Goal: Task Accomplishment & Management: Use online tool/utility

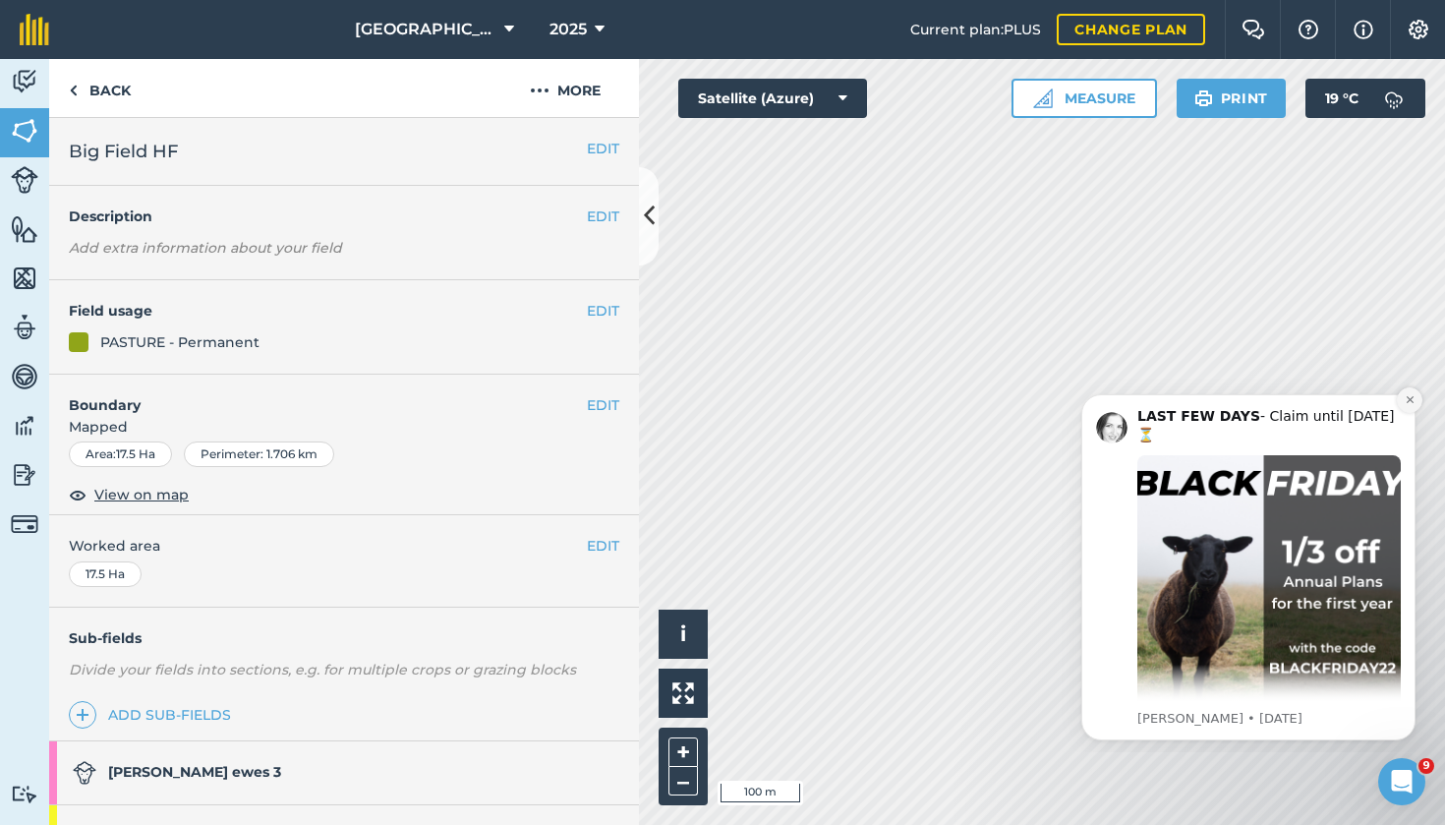
click at [1412, 399] on icon "Dismiss notification" at bounding box center [1410, 399] width 11 height 11
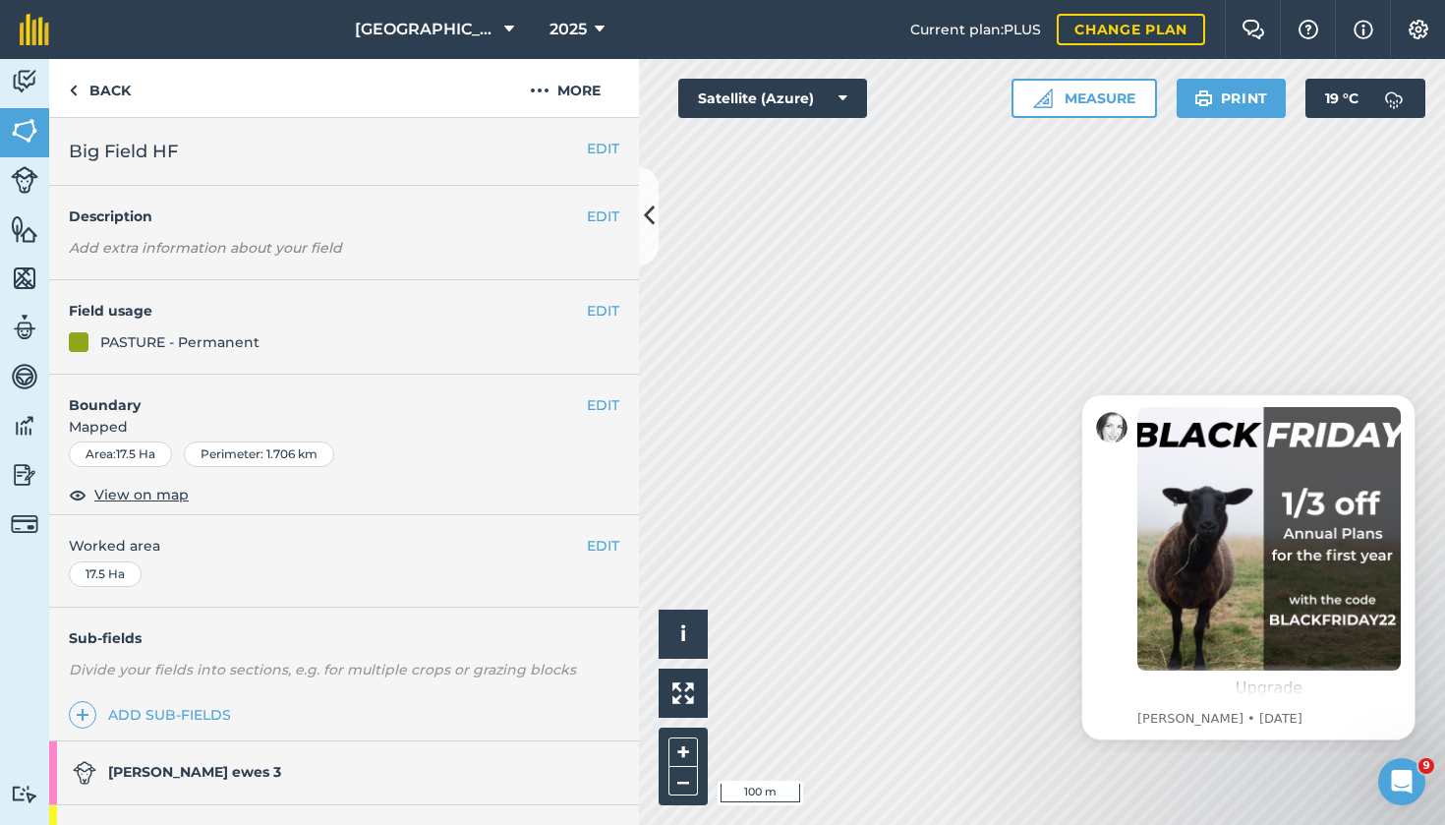
click at [653, 243] on button at bounding box center [649, 216] width 20 height 98
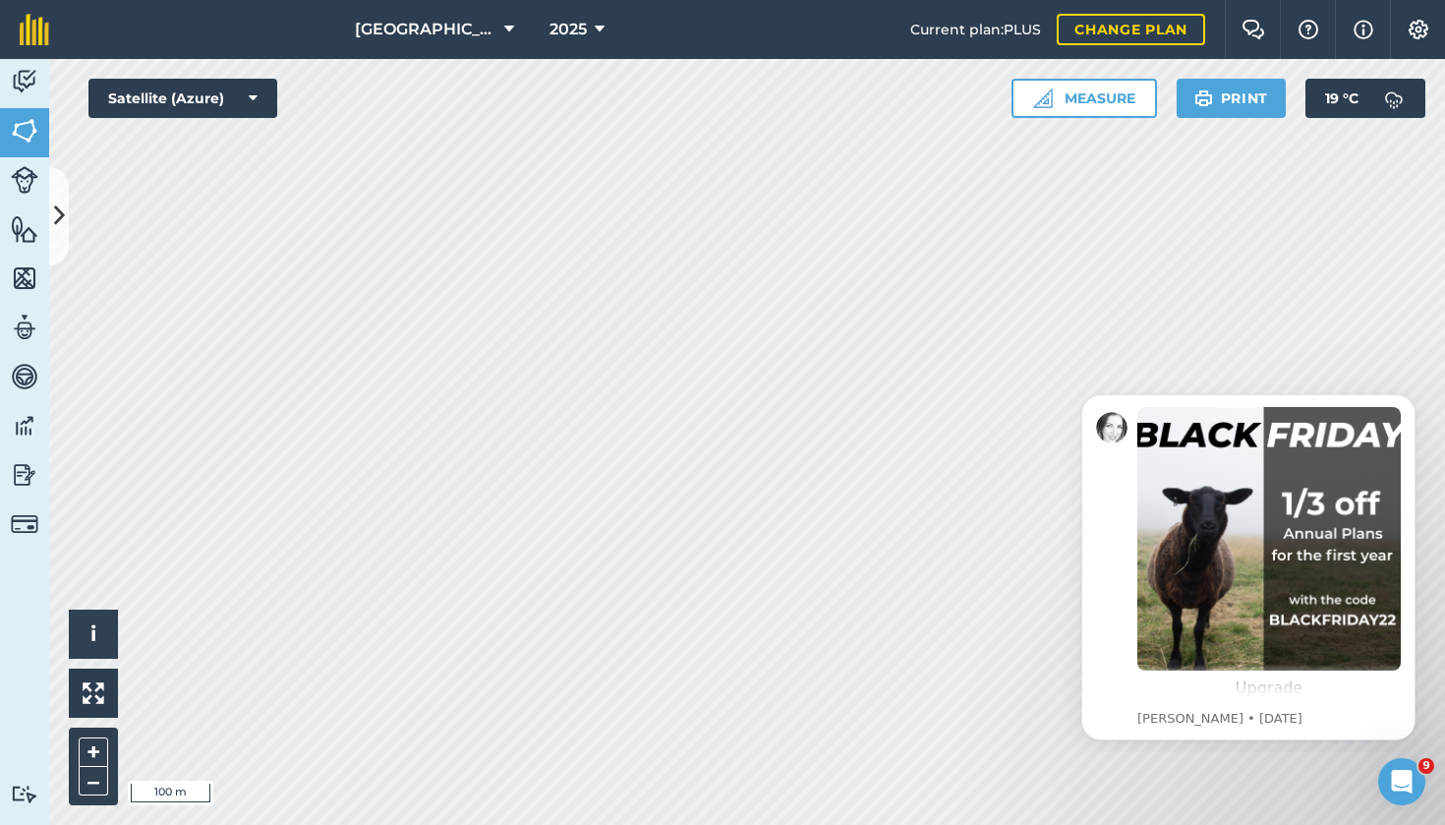
click at [24, 139] on img at bounding box center [25, 130] width 28 height 29
click at [58, 215] on icon at bounding box center [59, 216] width 11 height 34
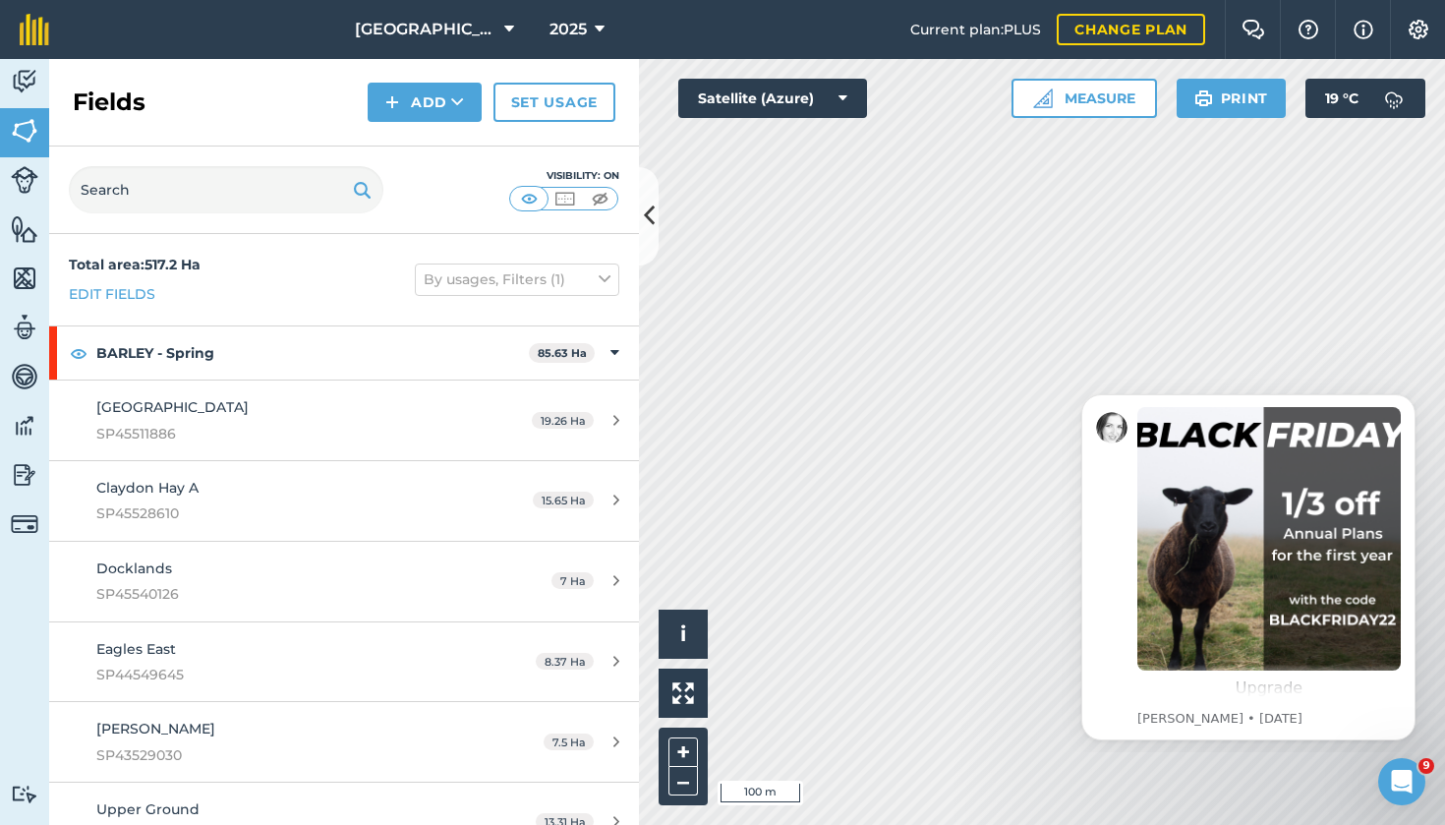
click at [443, 100] on button "Add" at bounding box center [425, 102] width 114 height 39
click at [435, 152] on link "Draw" at bounding box center [425, 146] width 108 height 43
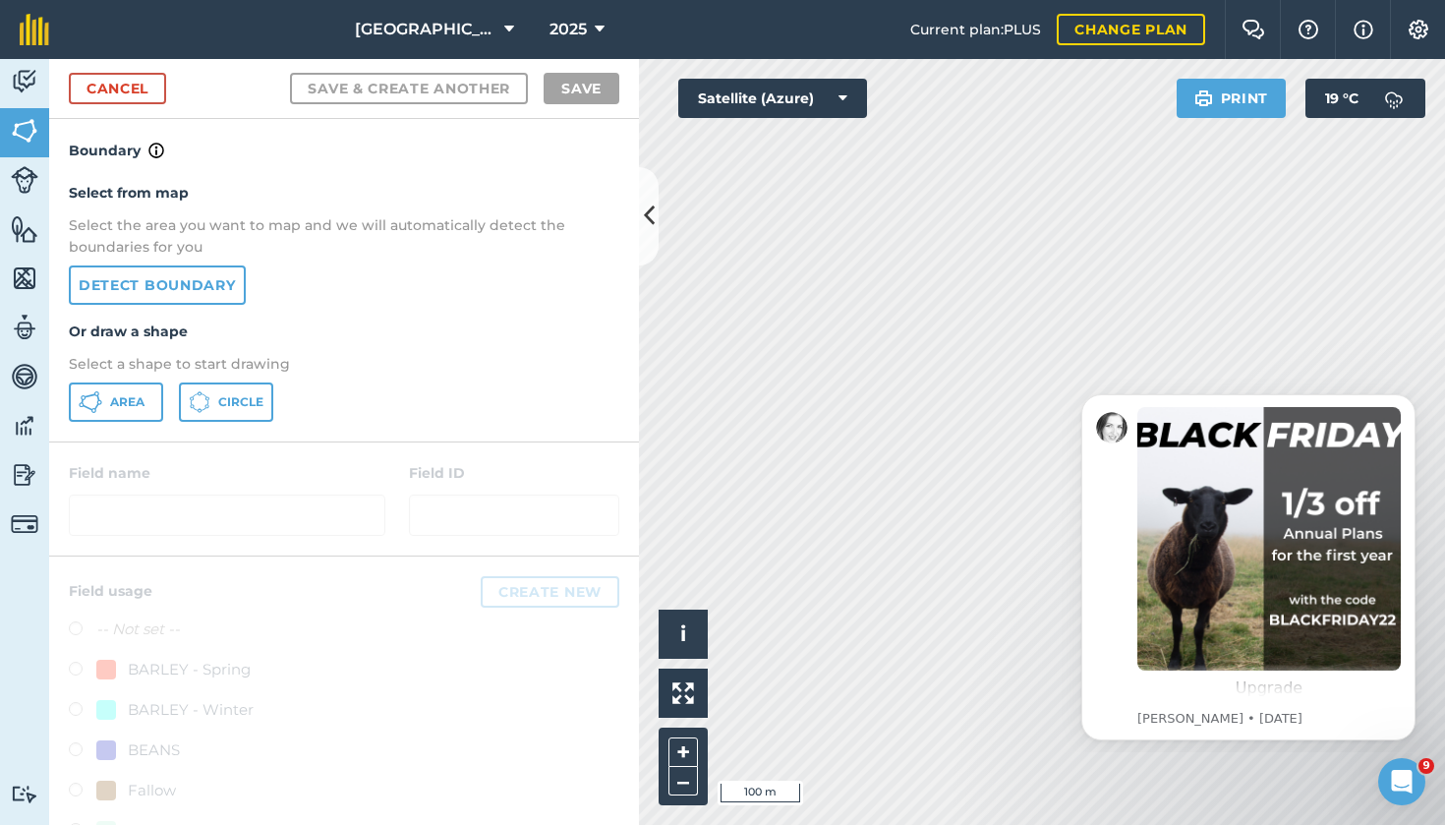
click at [129, 103] on link "Cancel" at bounding box center [117, 88] width 97 height 31
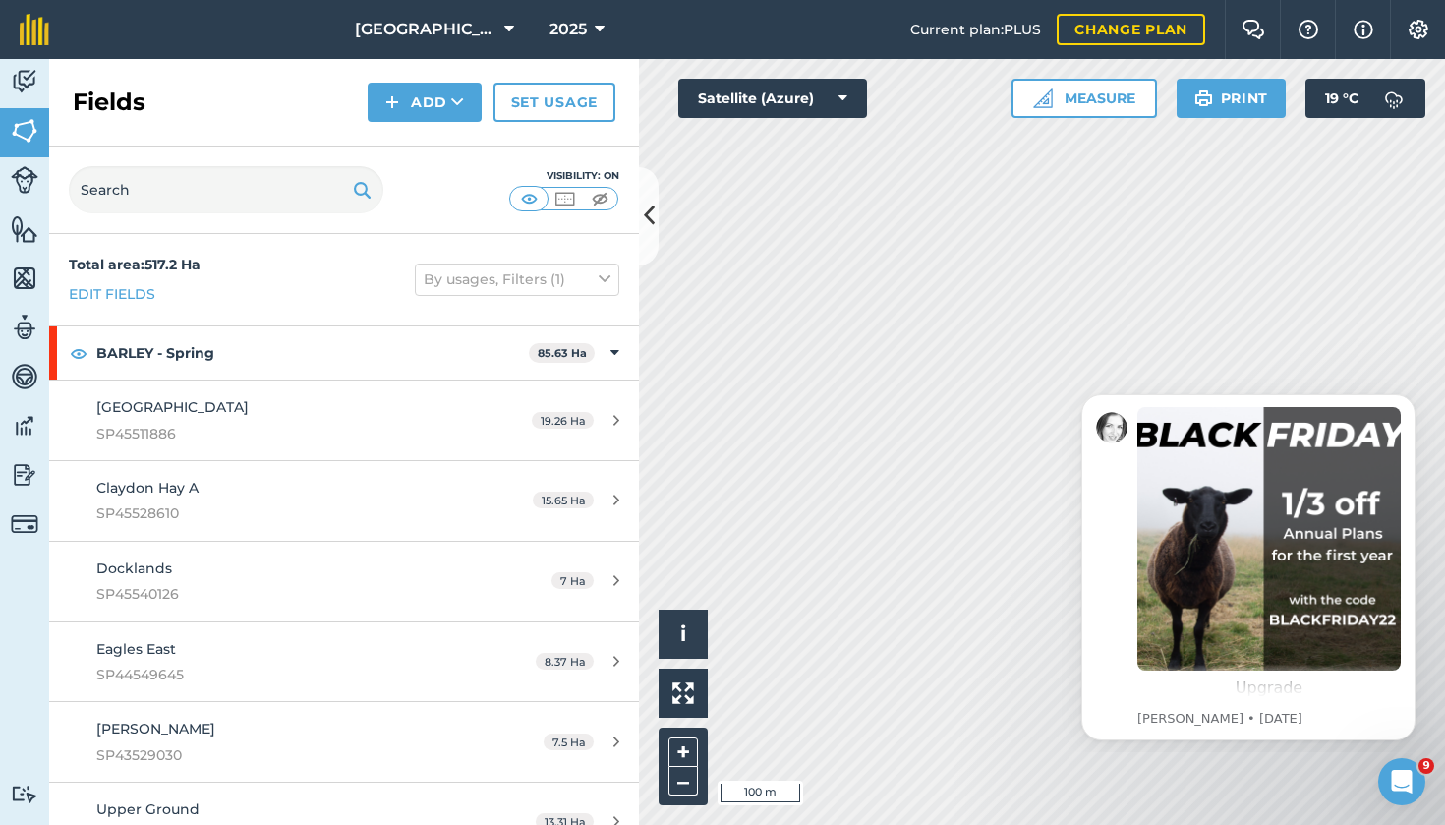
click at [1080, 97] on button "Measure" at bounding box center [1085, 98] width 146 height 39
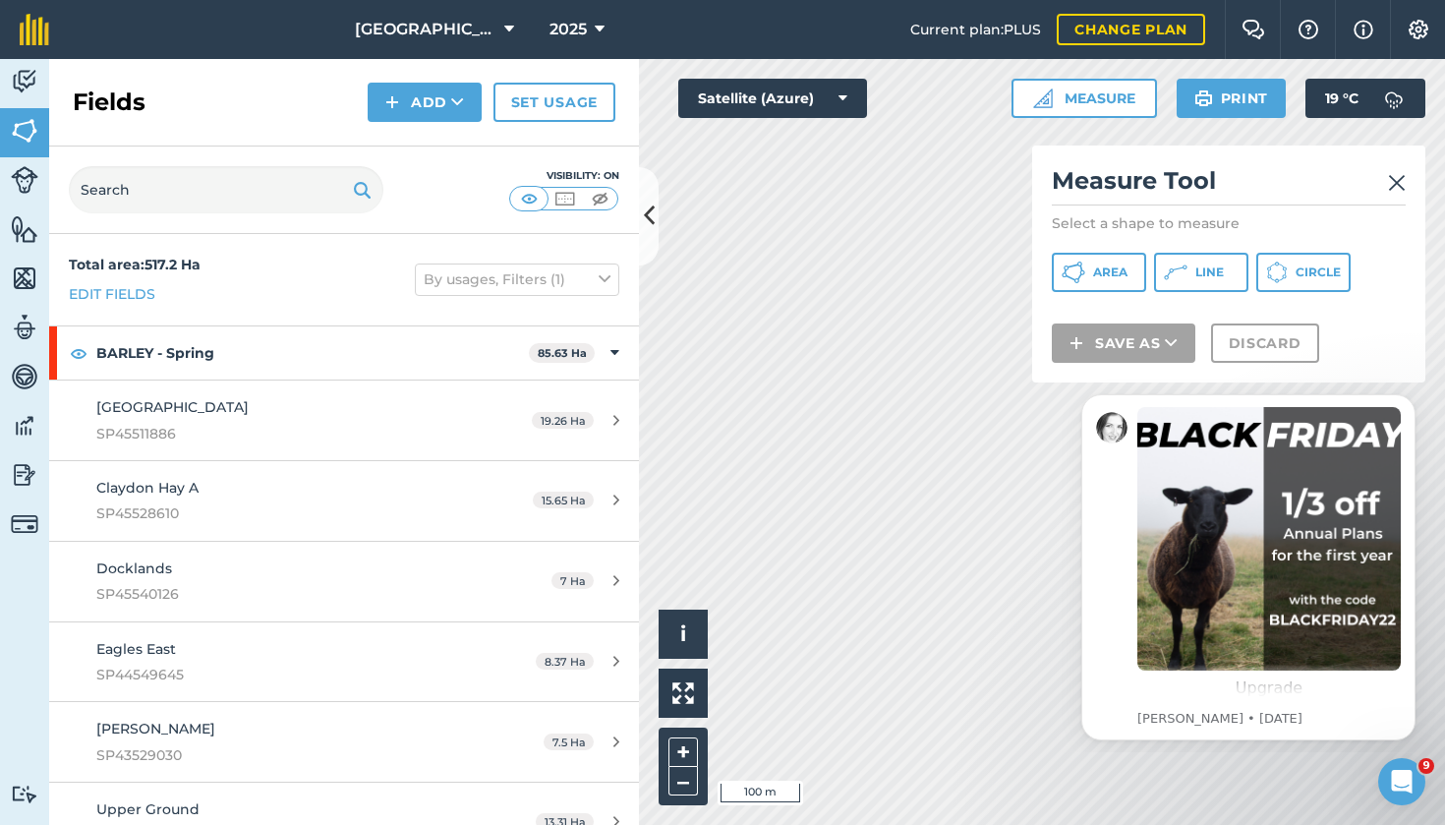
click at [1190, 272] on button "Line" at bounding box center [1201, 272] width 94 height 39
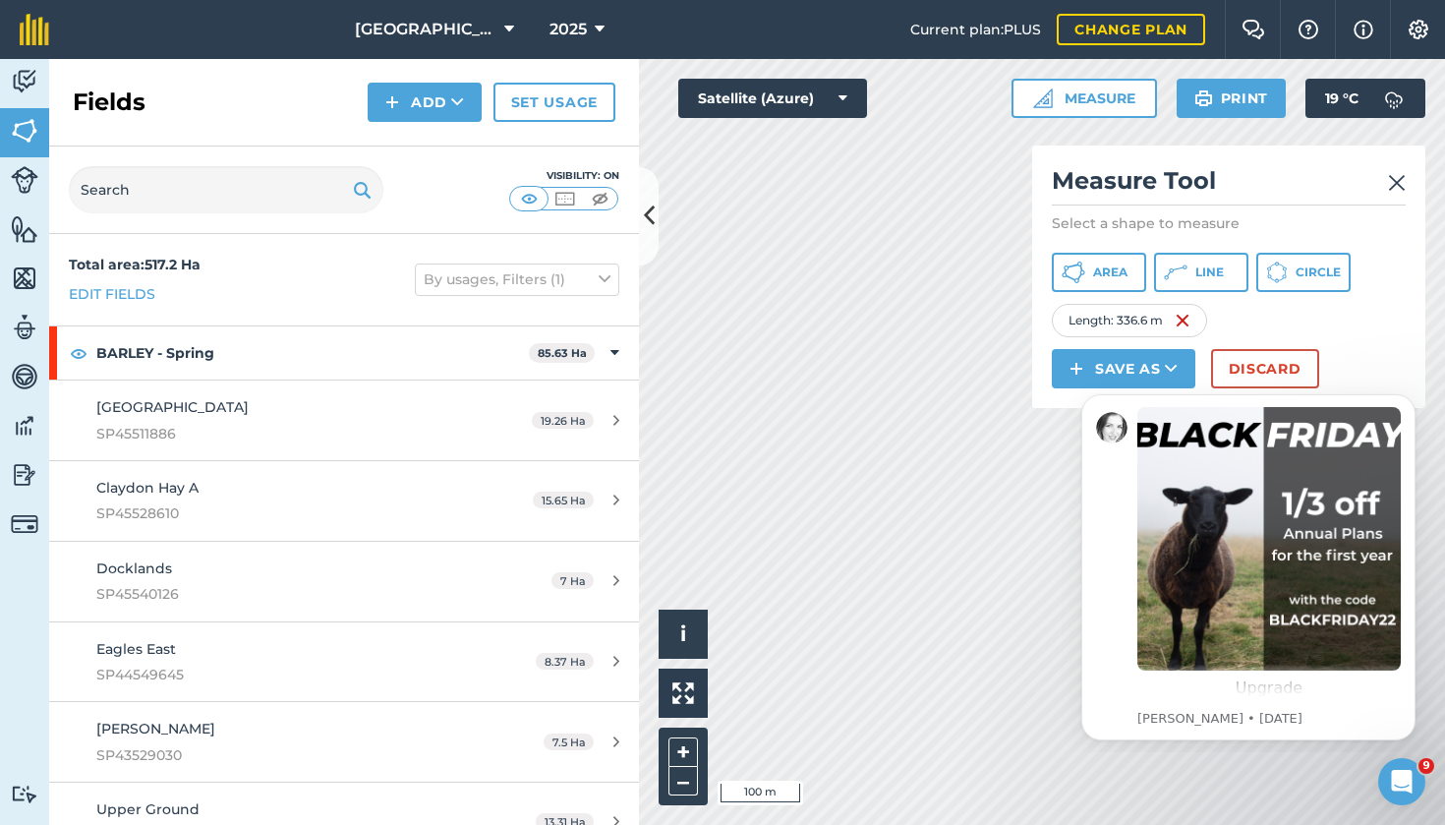
click at [1171, 372] on icon at bounding box center [1171, 369] width 13 height 20
click at [1410, 403] on icon "Dismiss notification" at bounding box center [1410, 399] width 11 height 11
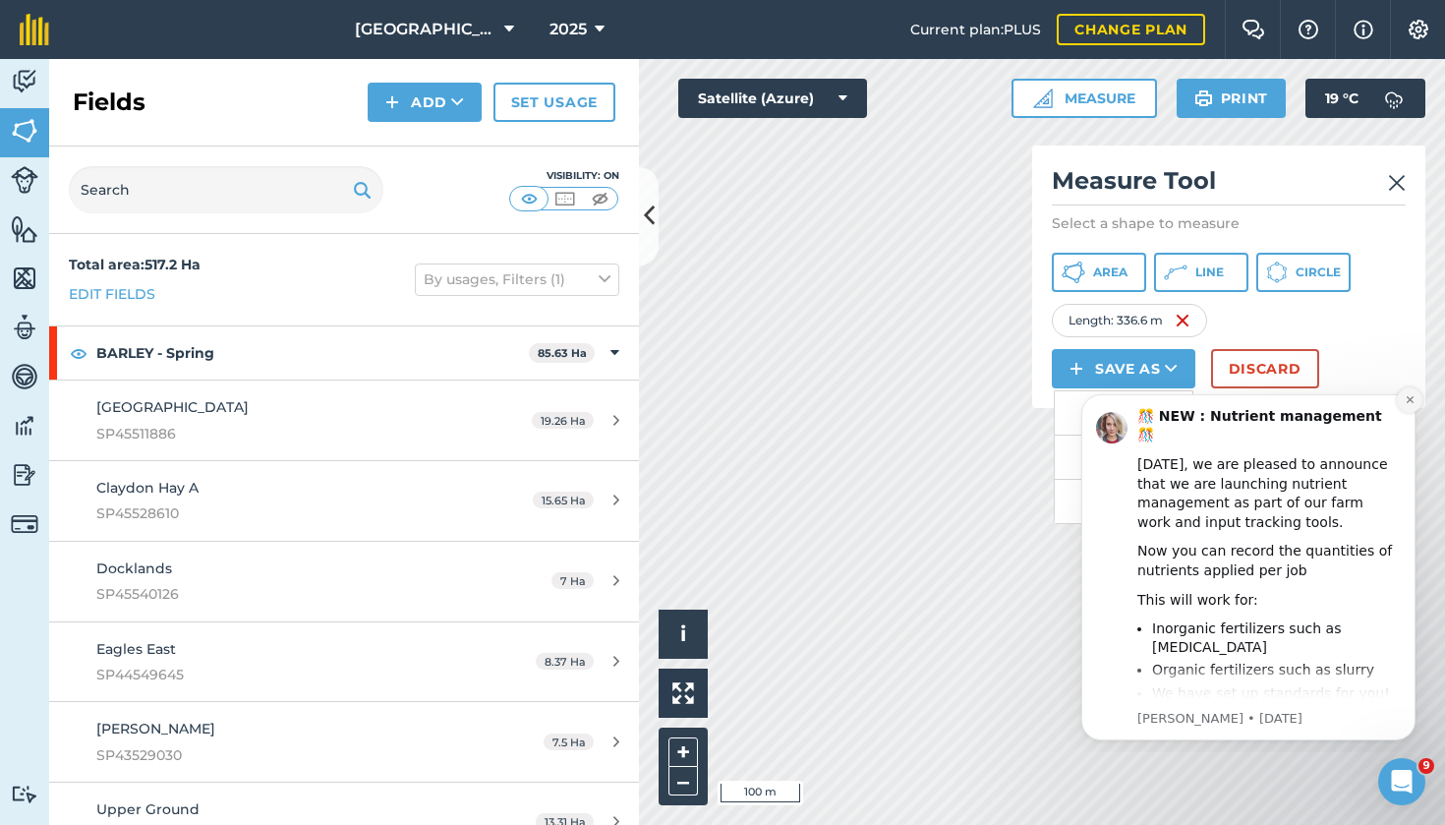
click at [1413, 397] on icon "Dismiss notification" at bounding box center [1409, 399] width 7 height 7
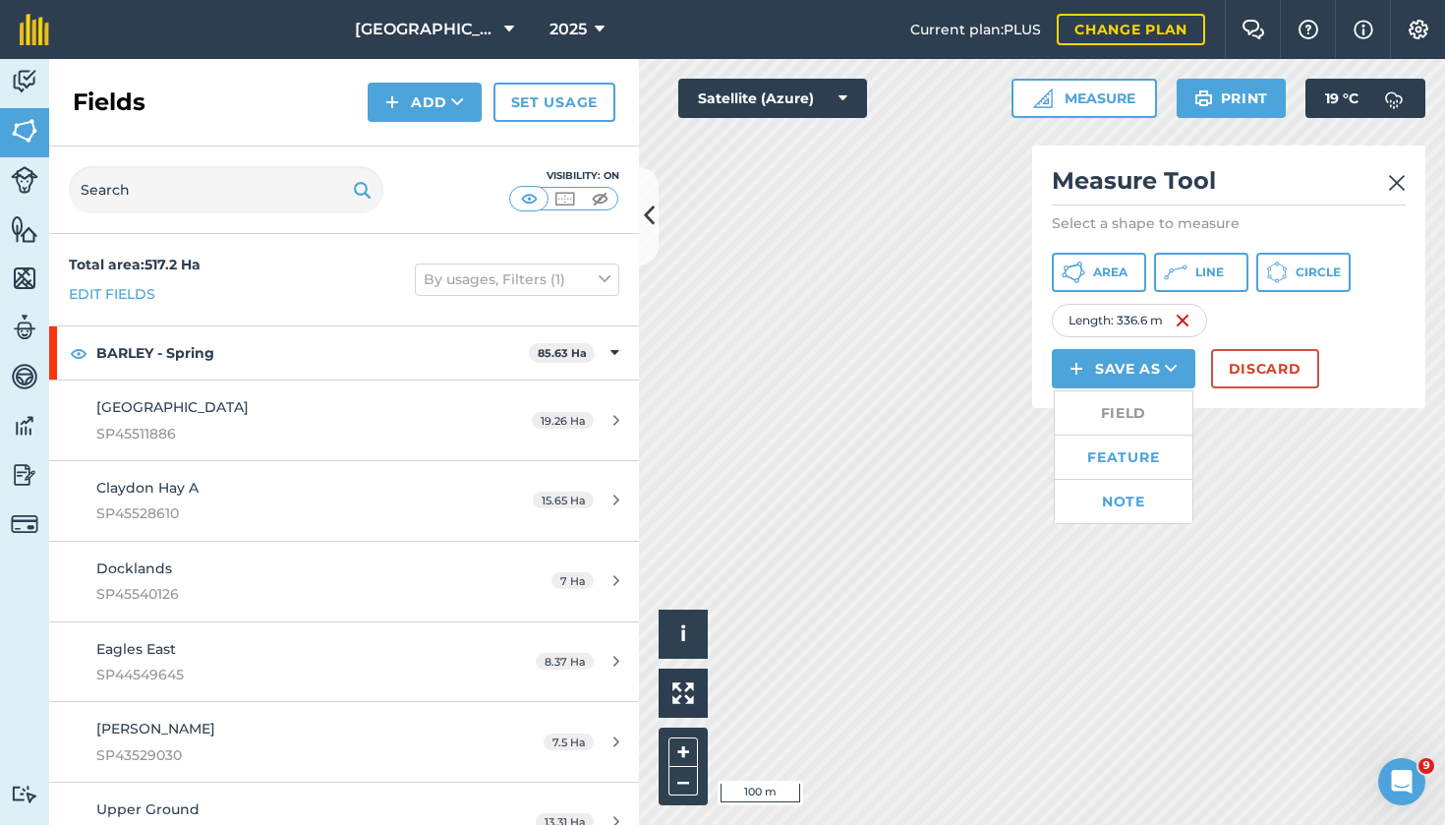
click at [1344, 333] on div "Length : 336.6 m" at bounding box center [1229, 320] width 354 height 33
click at [1096, 97] on button "Measure" at bounding box center [1085, 98] width 146 height 39
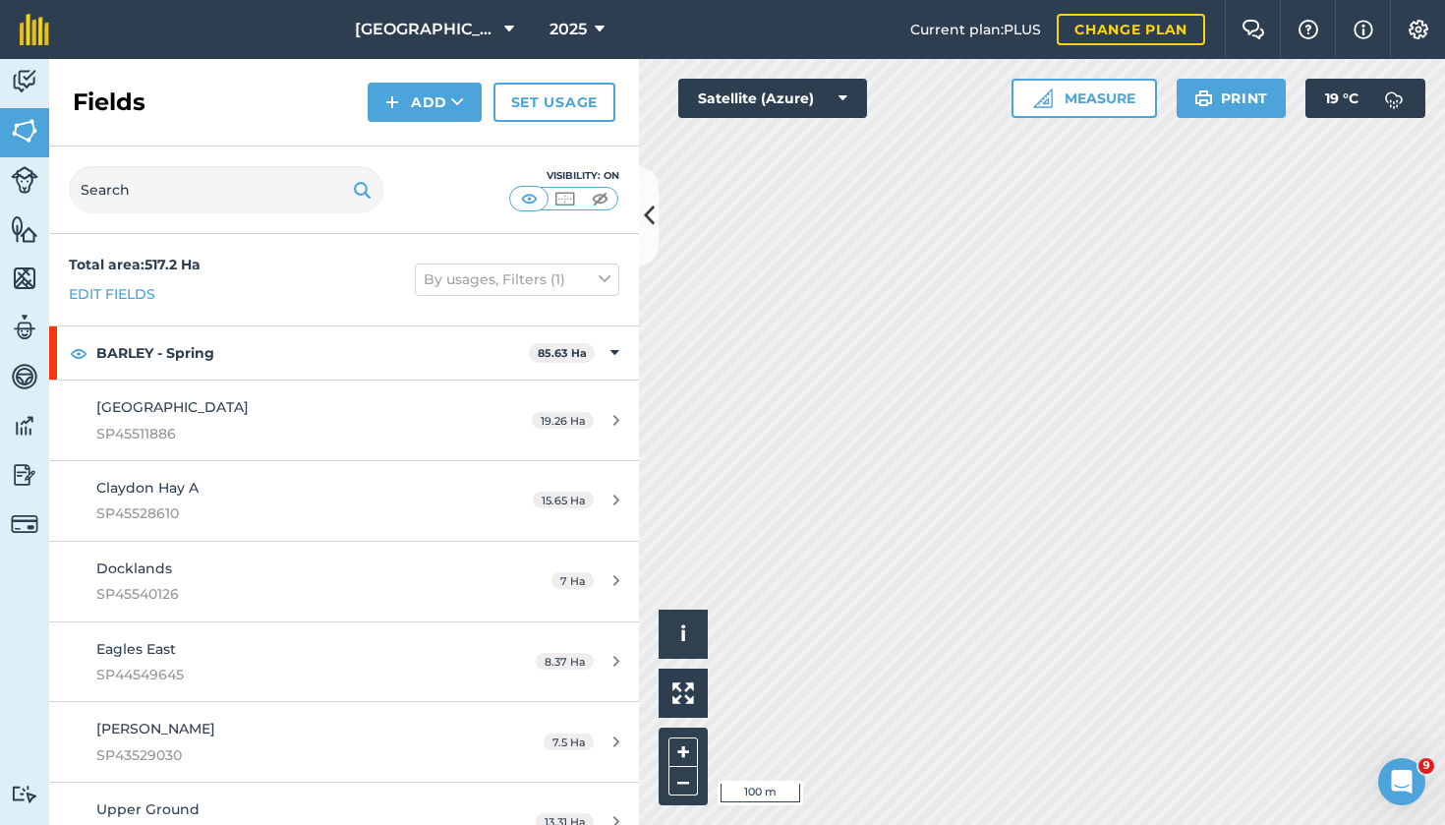
click at [1096, 97] on button "Measure" at bounding box center [1085, 98] width 146 height 39
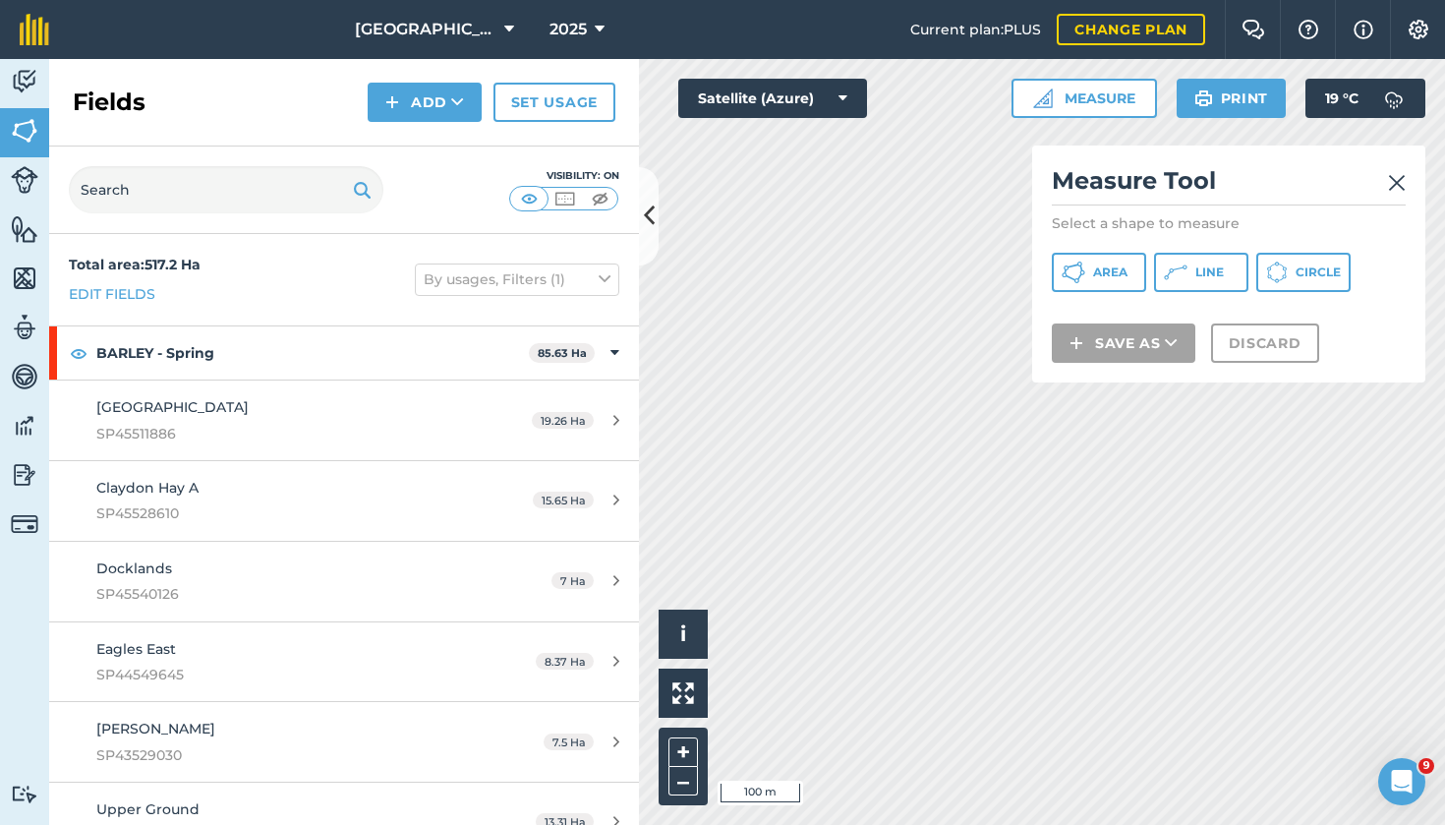
click at [1193, 278] on button "Line" at bounding box center [1201, 272] width 94 height 39
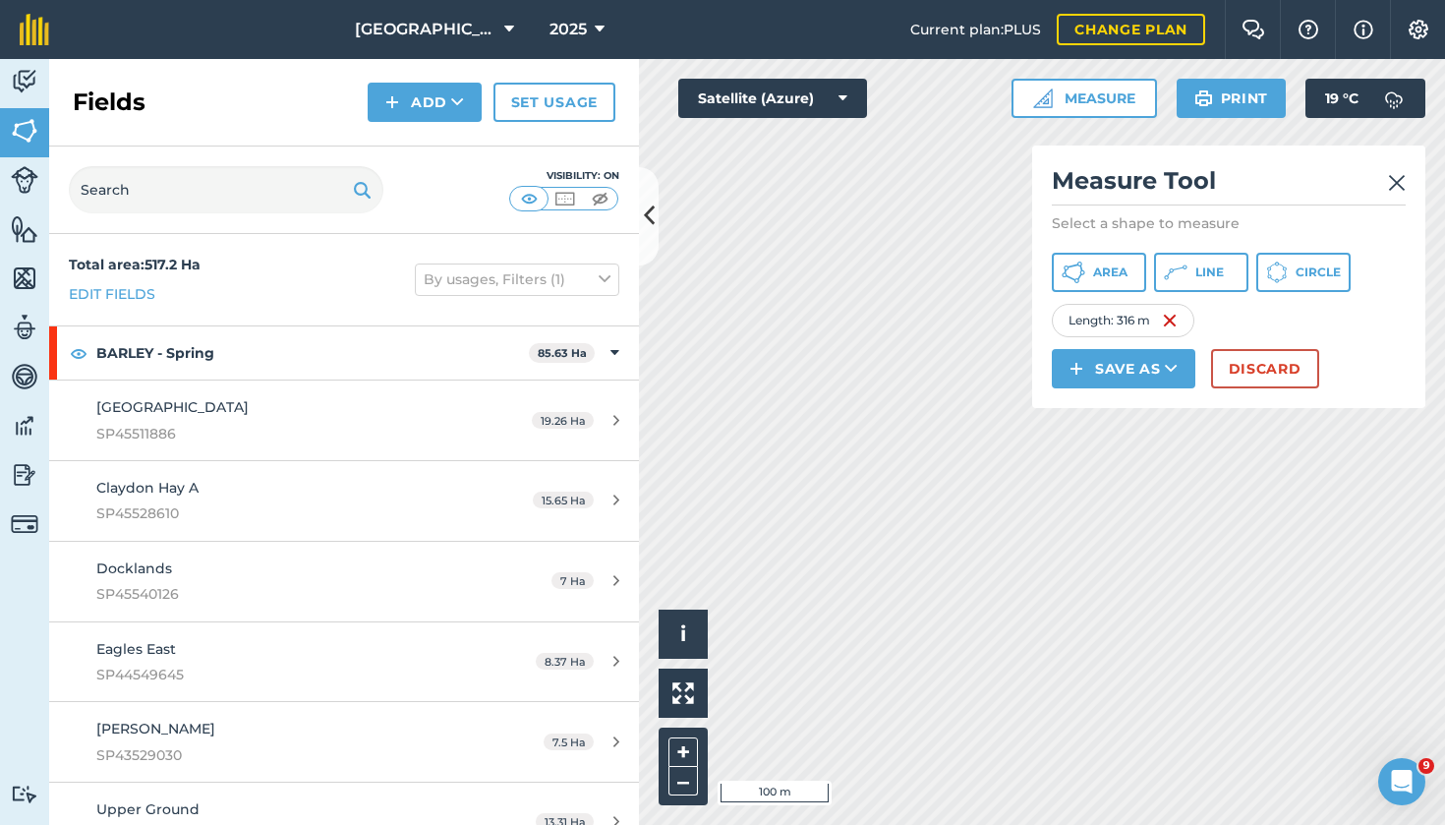
click at [1253, 376] on button "Discard" at bounding box center [1265, 368] width 108 height 39
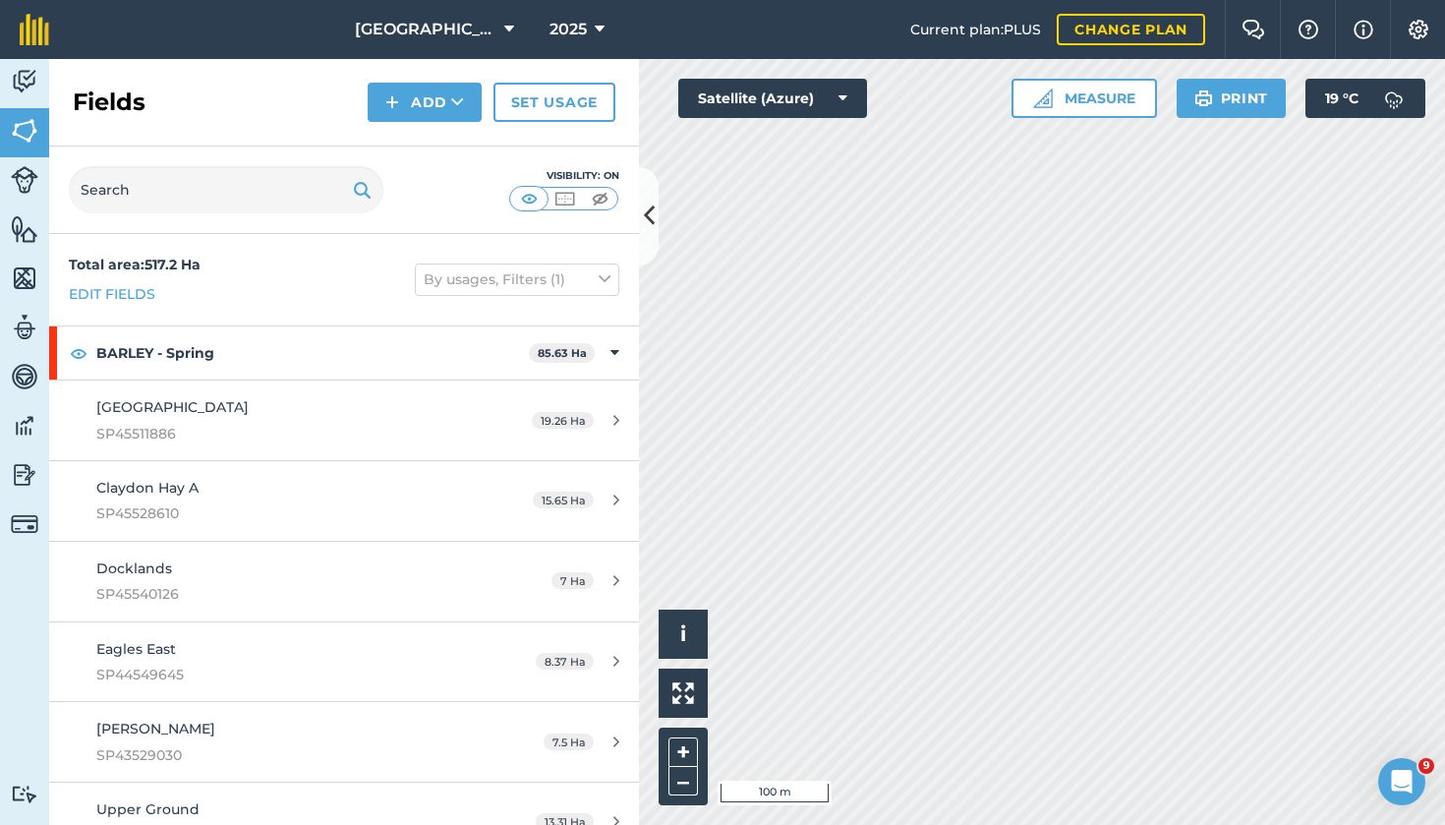
click at [1107, 99] on button "Measure" at bounding box center [1085, 98] width 146 height 39
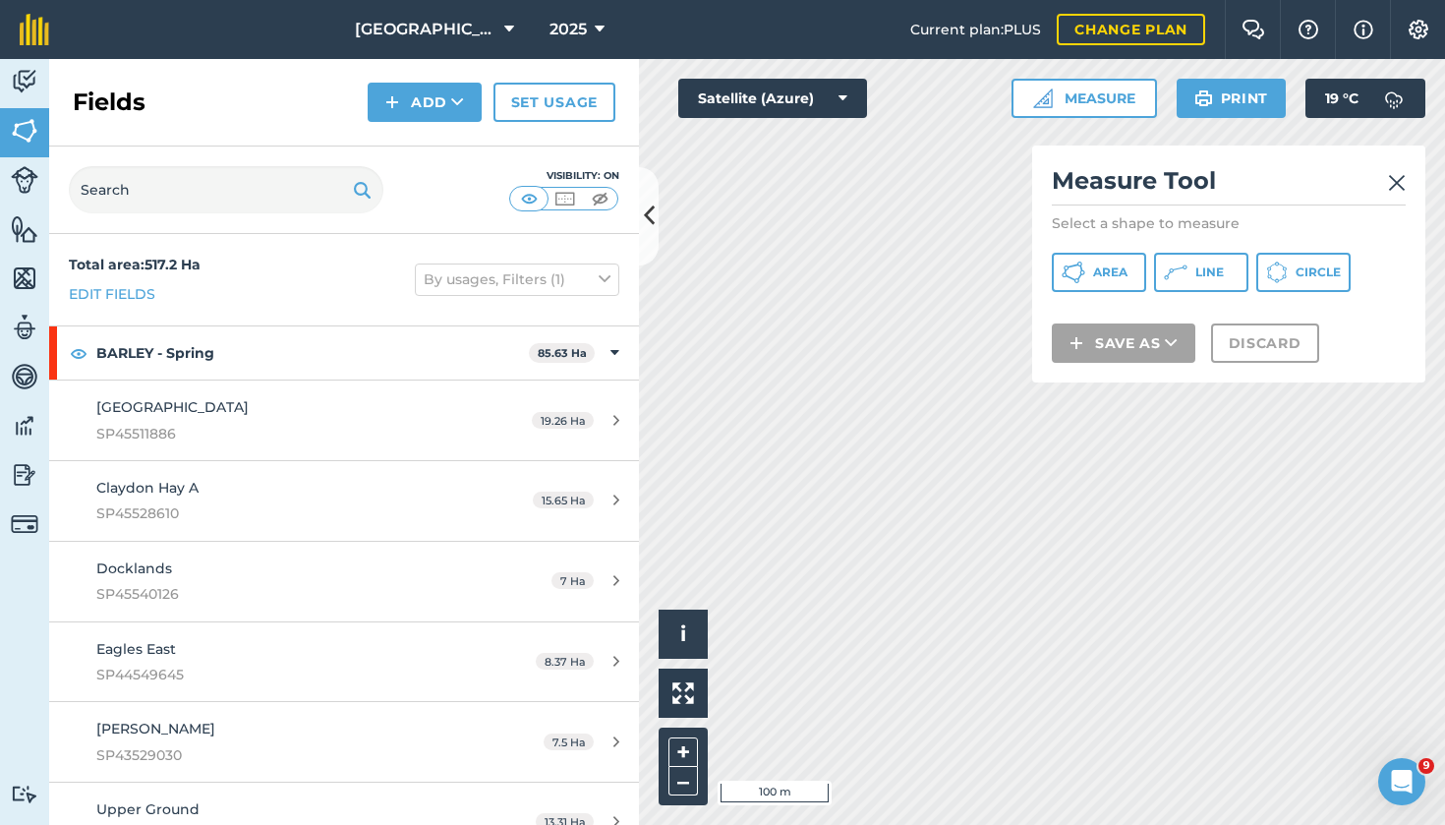
click at [1208, 271] on span "Line" at bounding box center [1210, 272] width 29 height 16
click at [1106, 106] on button "Measure" at bounding box center [1085, 98] width 146 height 39
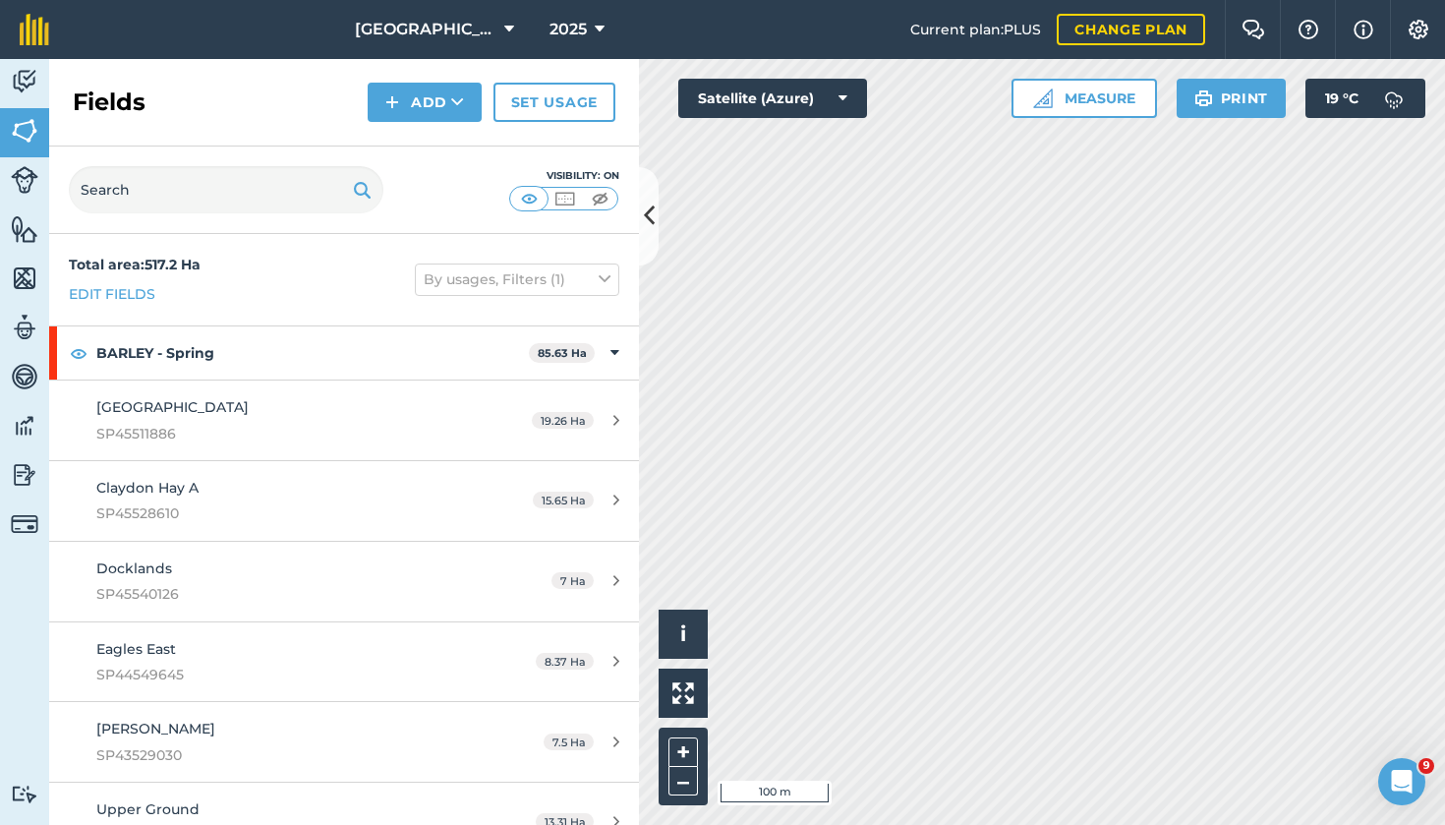
click at [1107, 96] on button "Measure" at bounding box center [1085, 98] width 146 height 39
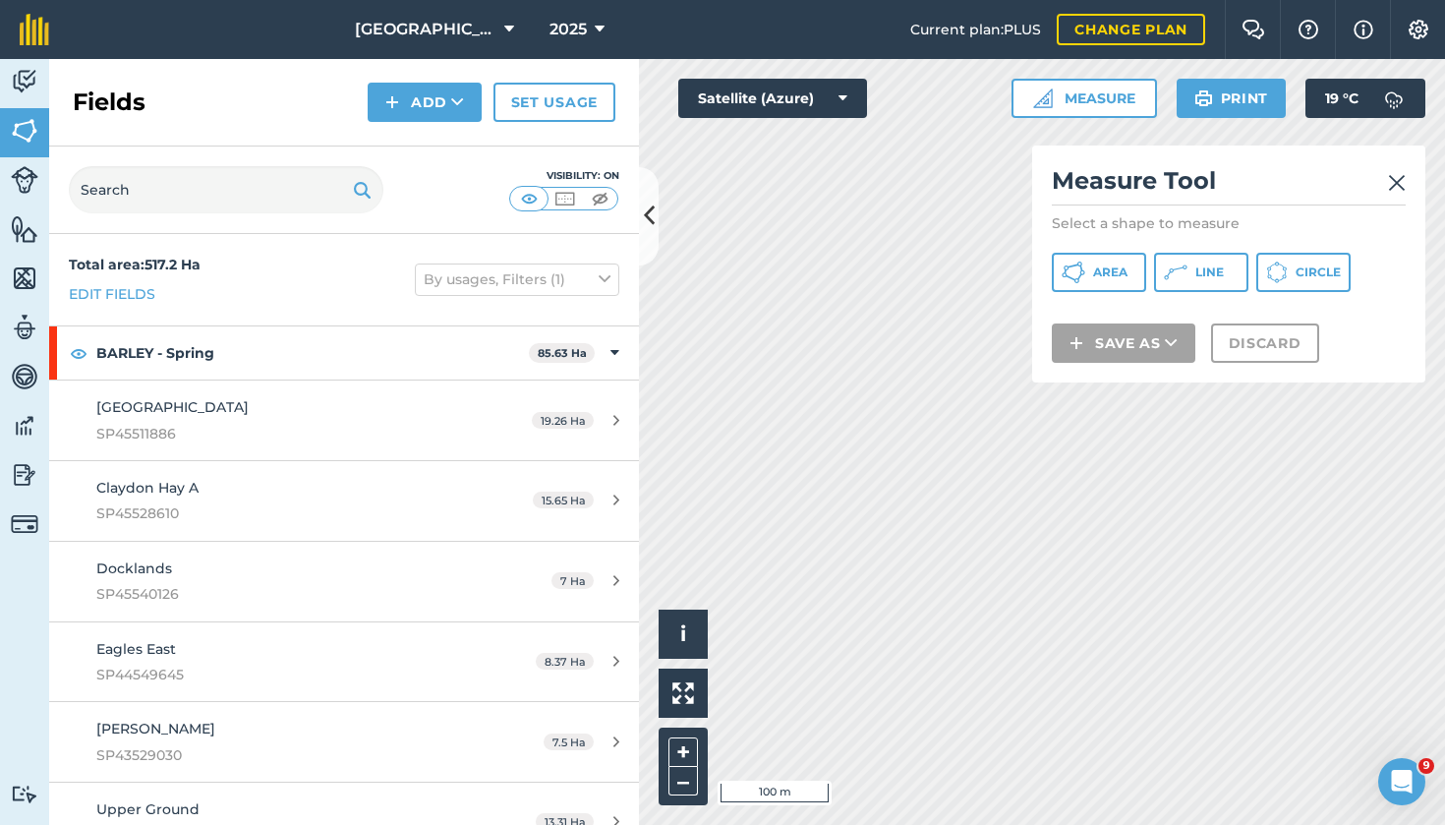
click at [1167, 277] on icon at bounding box center [1176, 273] width 24 height 24
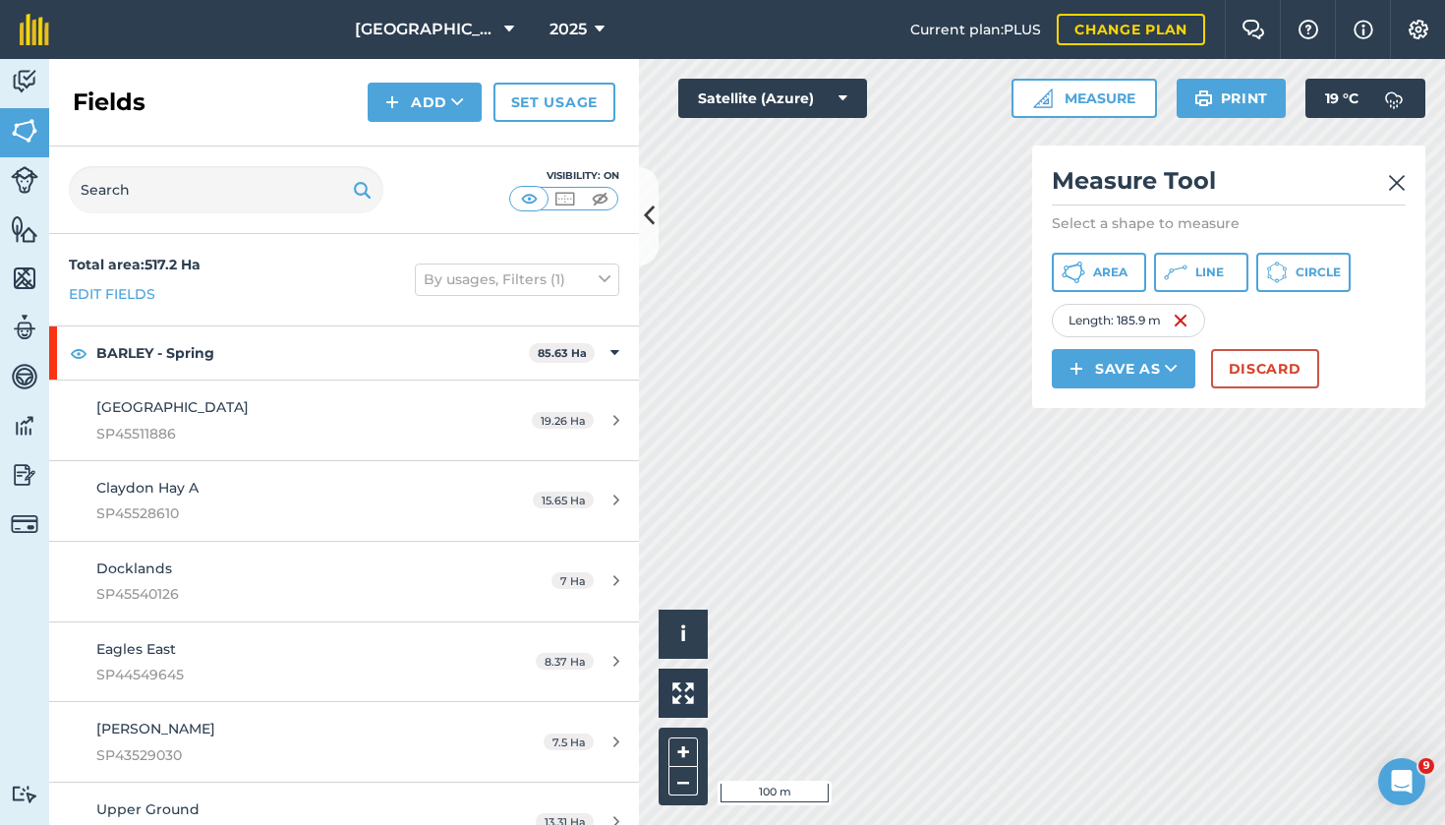
click at [1159, 373] on button "Save as" at bounding box center [1124, 368] width 144 height 39
click at [1116, 458] on link "Feature" at bounding box center [1124, 457] width 138 height 43
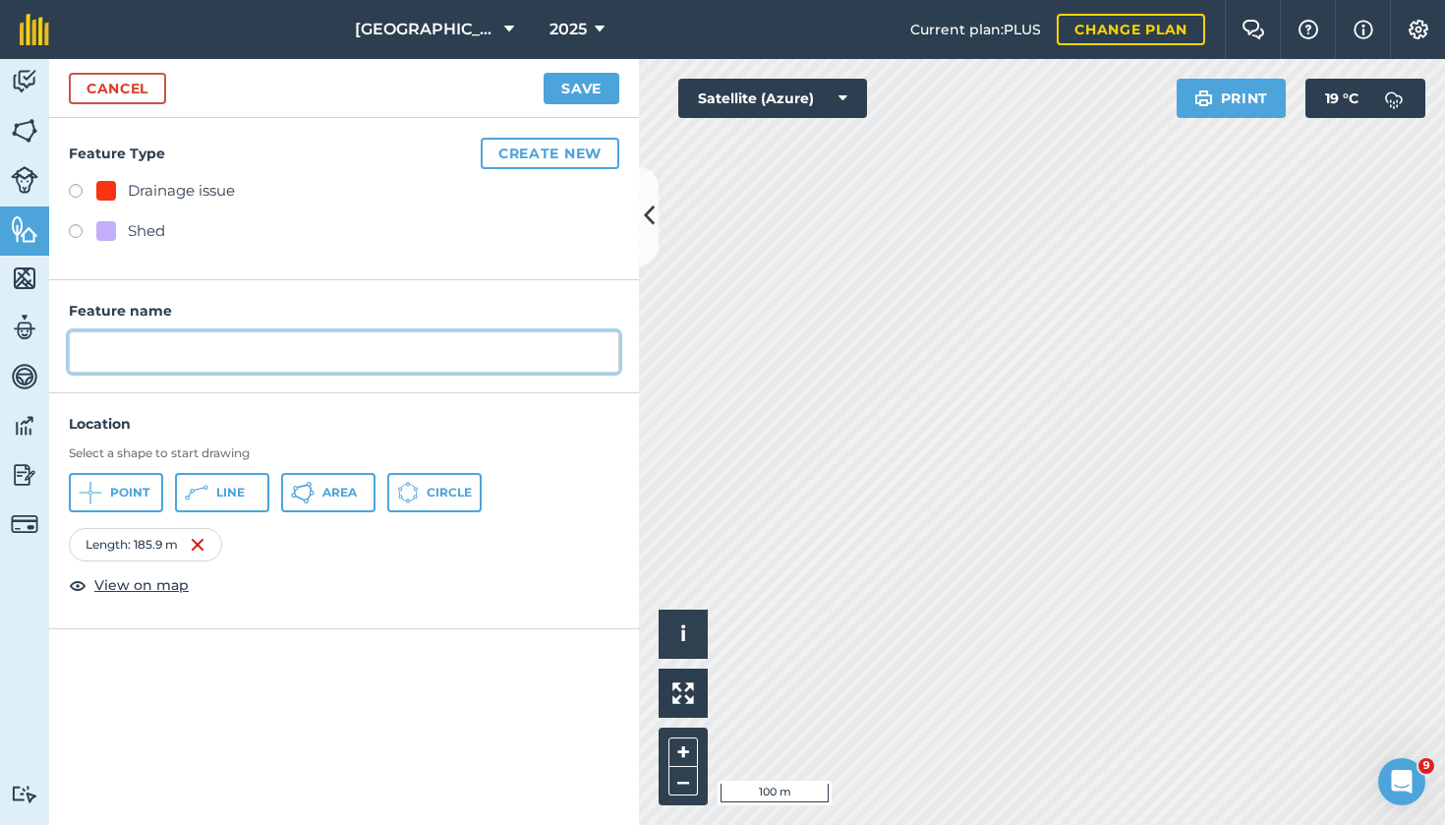
click at [152, 356] on input "text" at bounding box center [344, 351] width 551 height 41
type input "Middle"
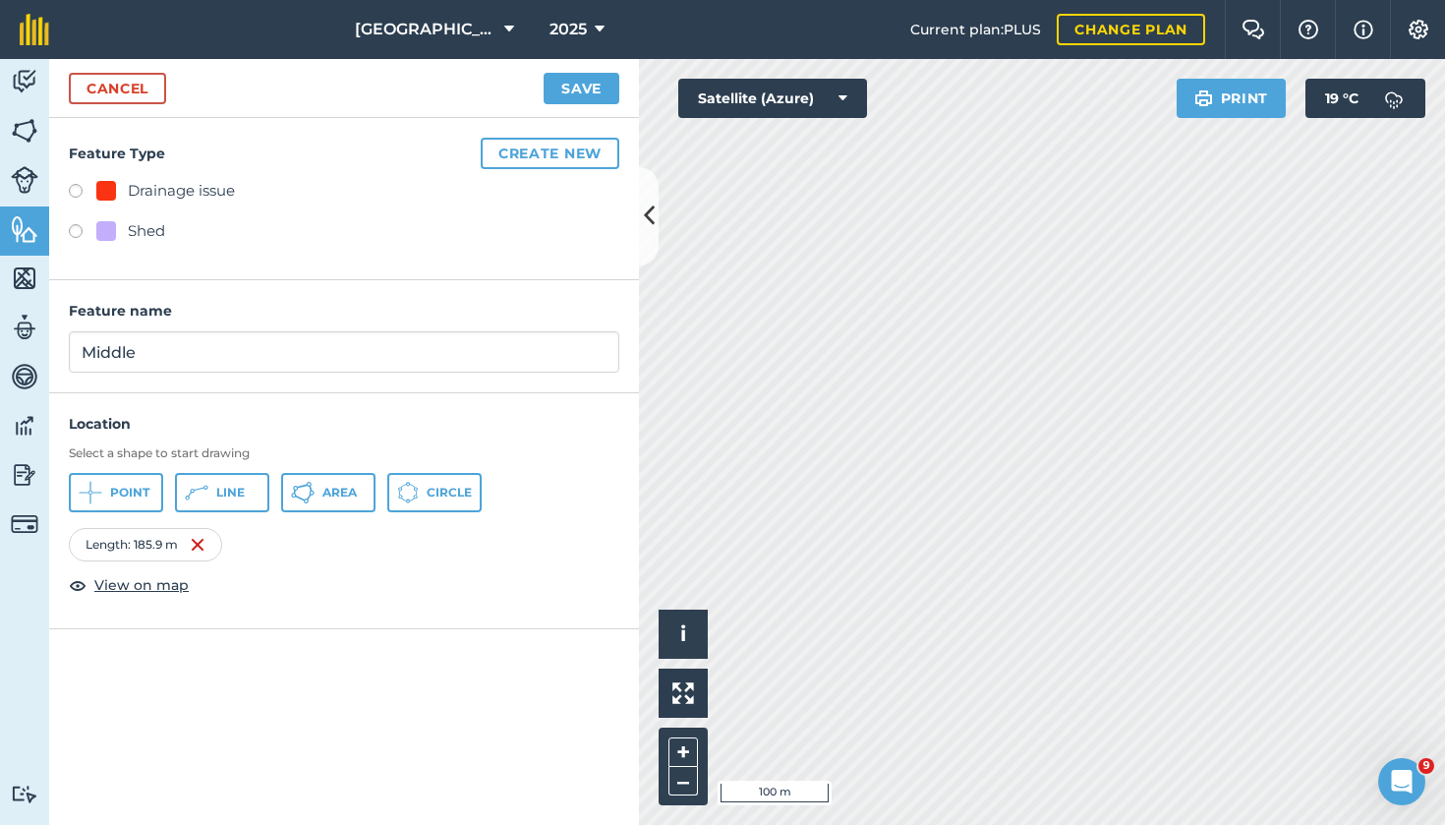
click at [559, 85] on button "Save" at bounding box center [582, 88] width 76 height 31
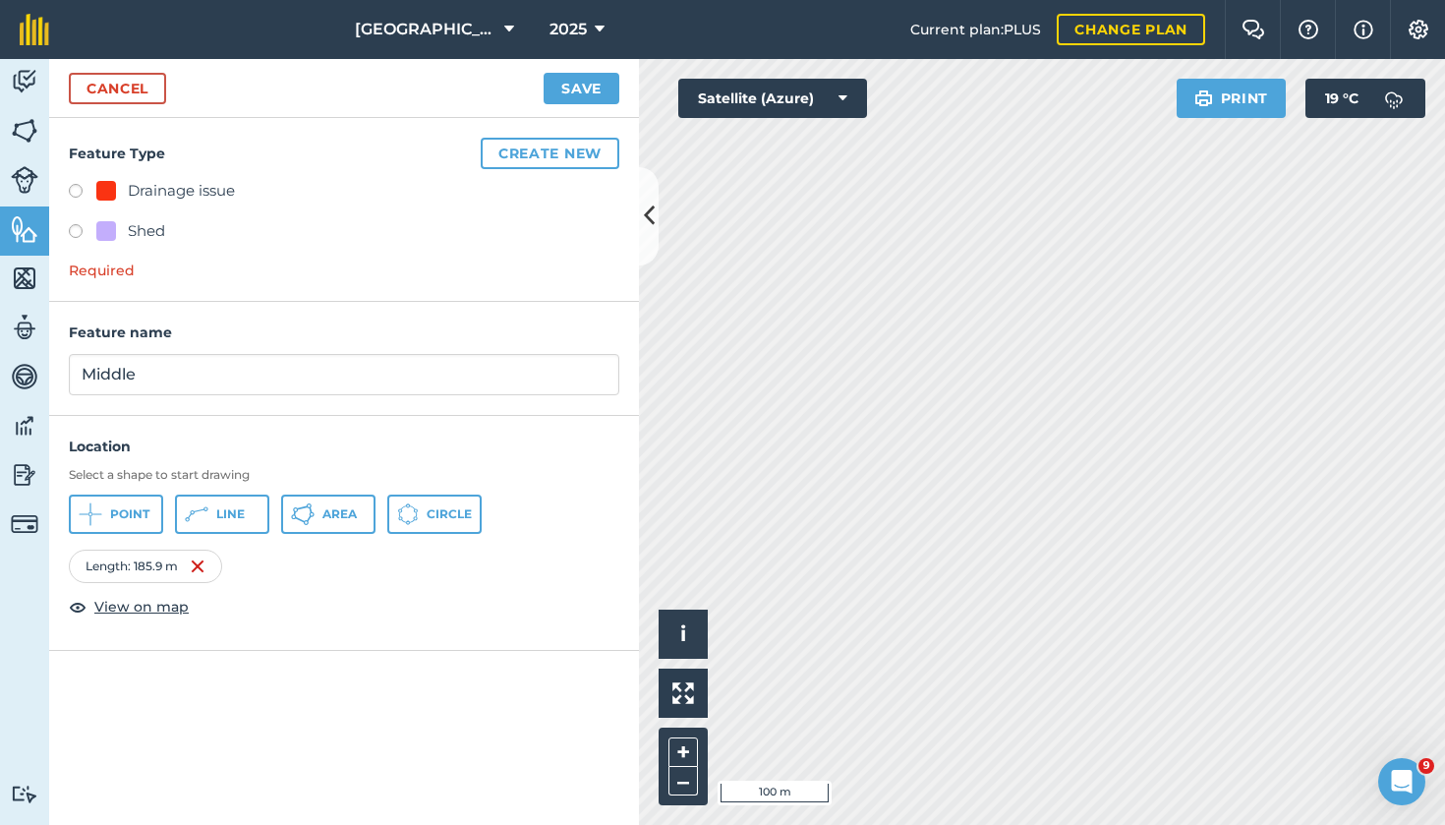
click at [572, 143] on button "Create new" at bounding box center [550, 153] width 139 height 31
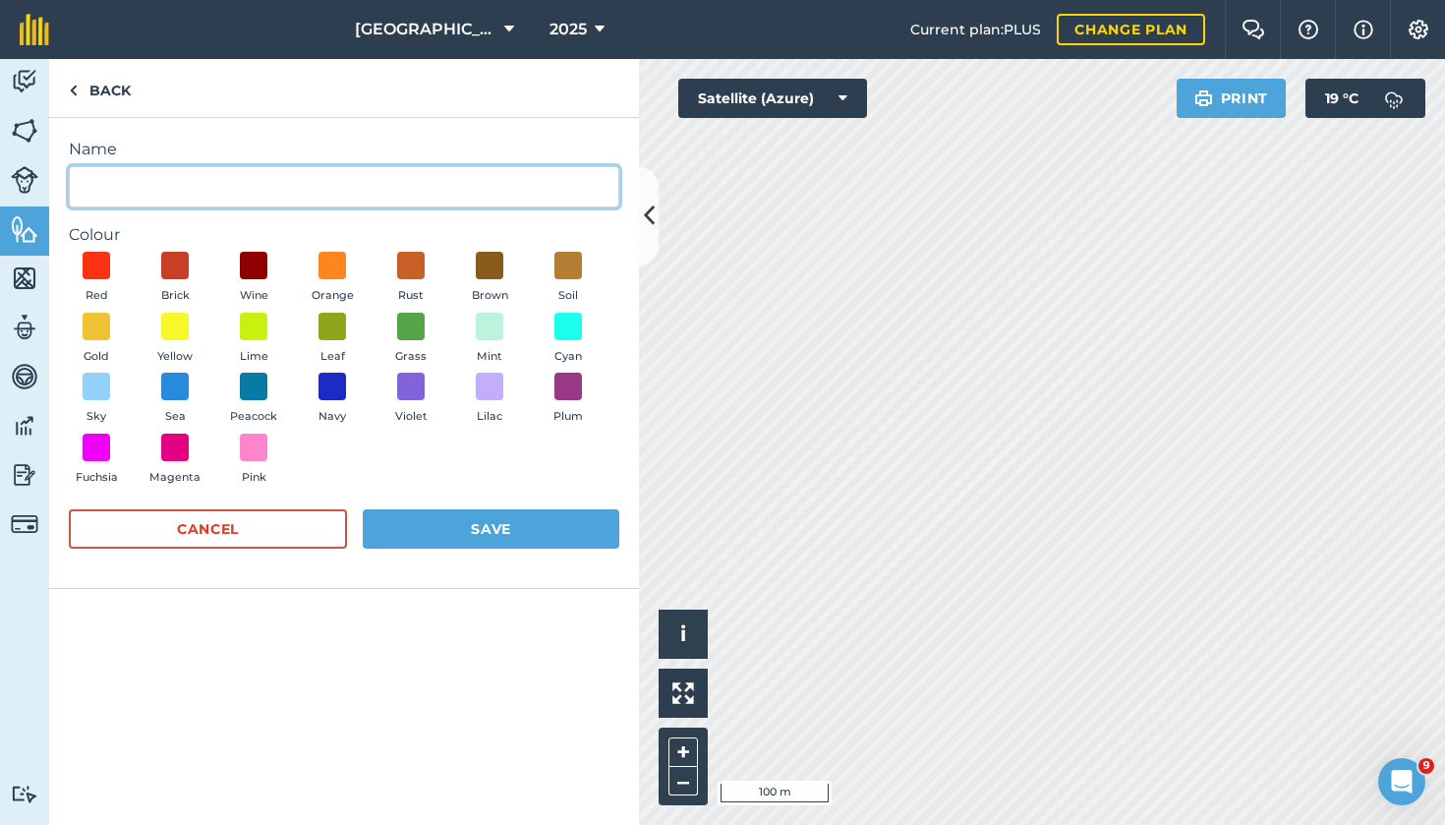
click at [174, 180] on input "Name" at bounding box center [344, 186] width 551 height 41
type input "Mark"
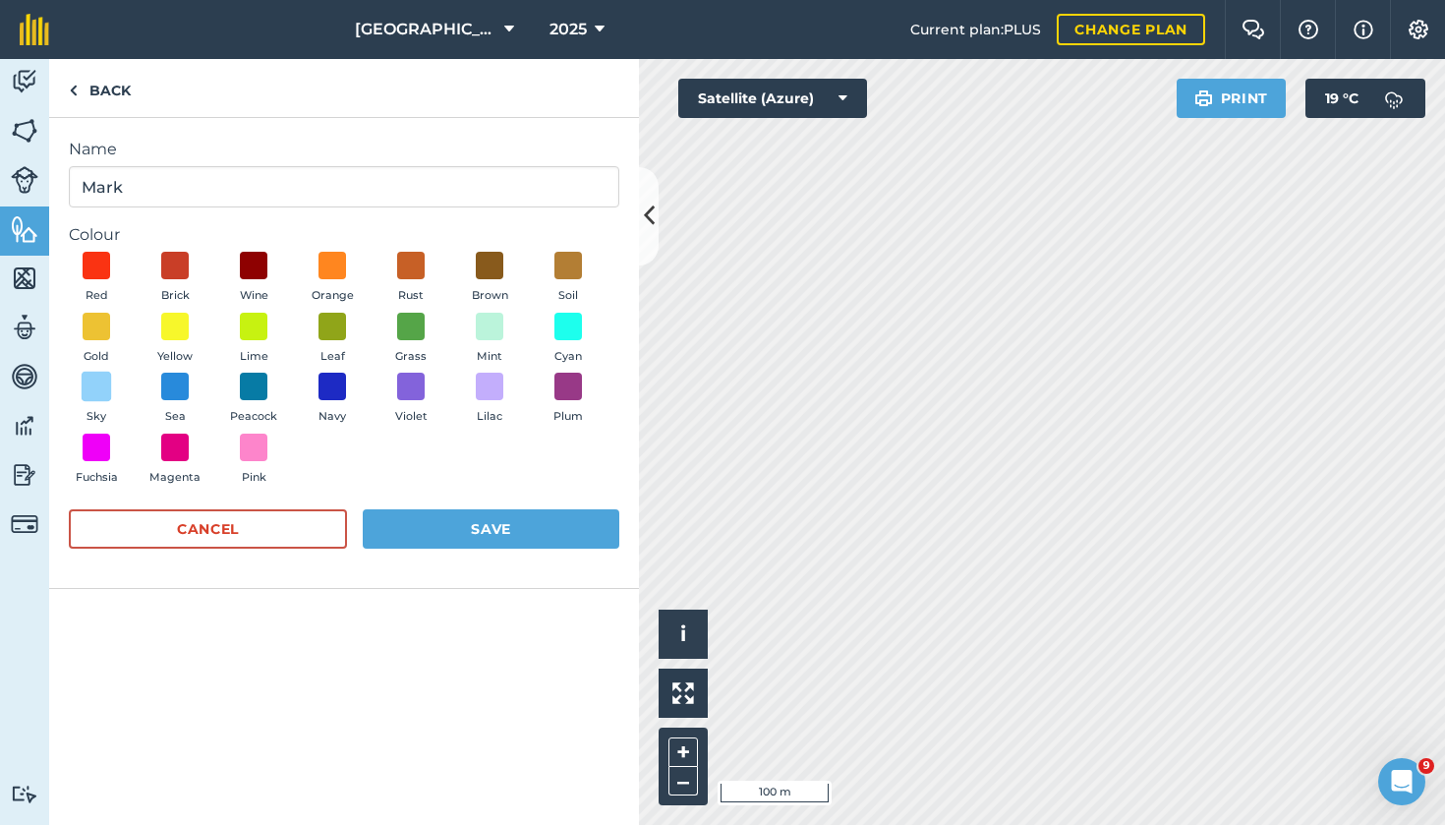
click at [102, 378] on span at bounding box center [97, 387] width 30 height 30
click at [486, 526] on button "Save" at bounding box center [491, 528] width 257 height 39
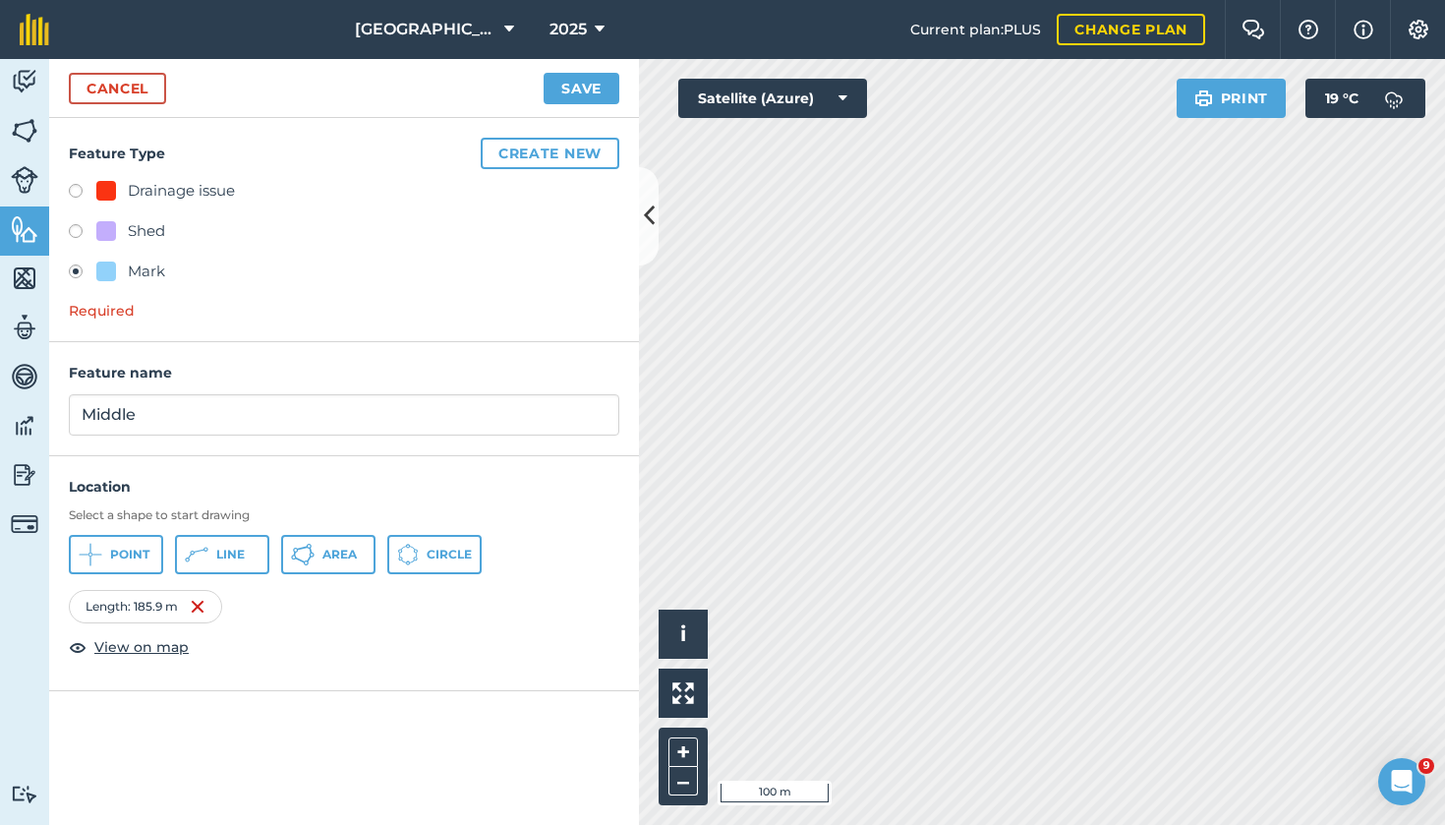
click at [547, 79] on button "Save" at bounding box center [582, 88] width 76 height 31
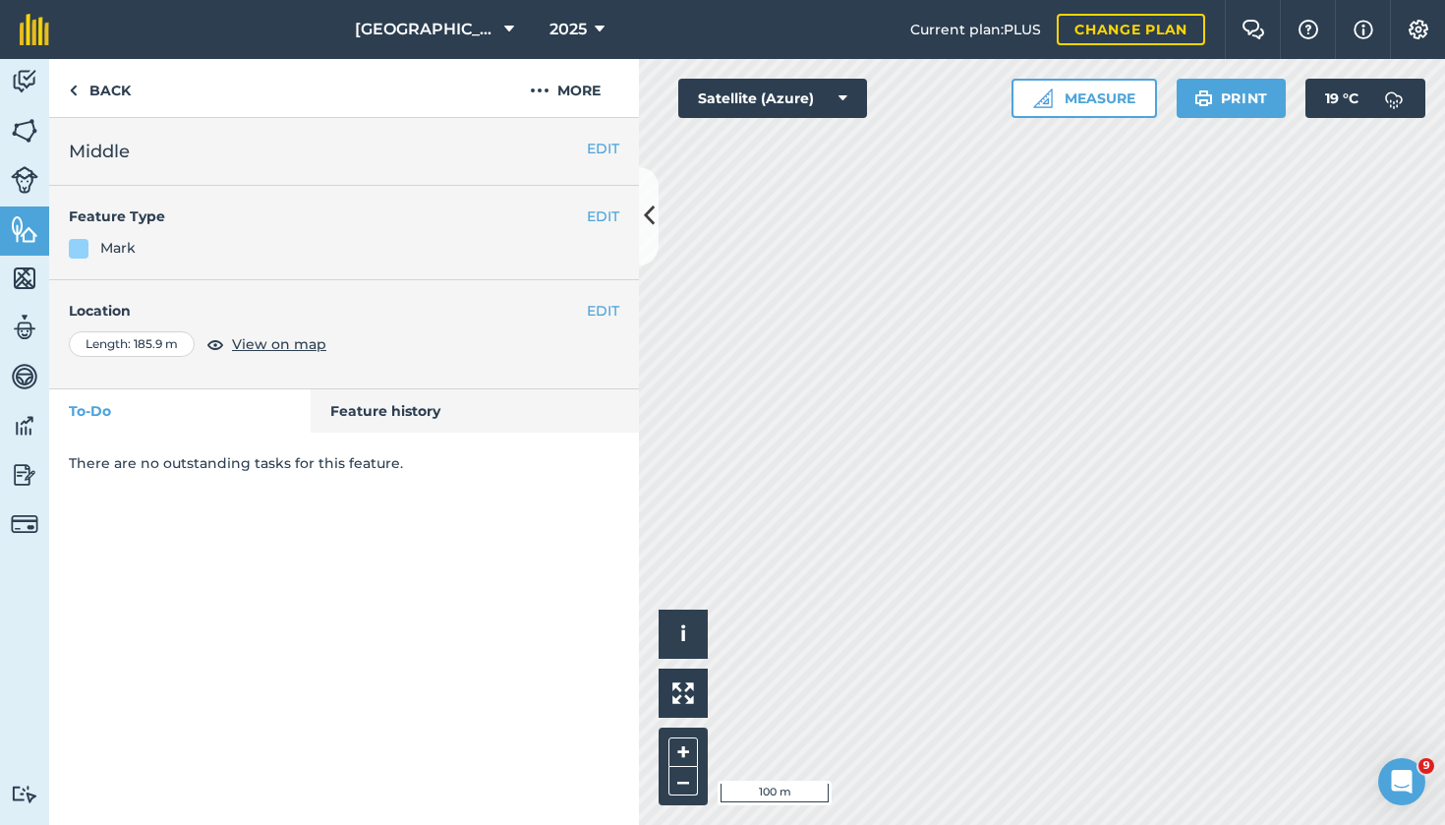
click at [1125, 101] on button "Measure" at bounding box center [1085, 98] width 146 height 39
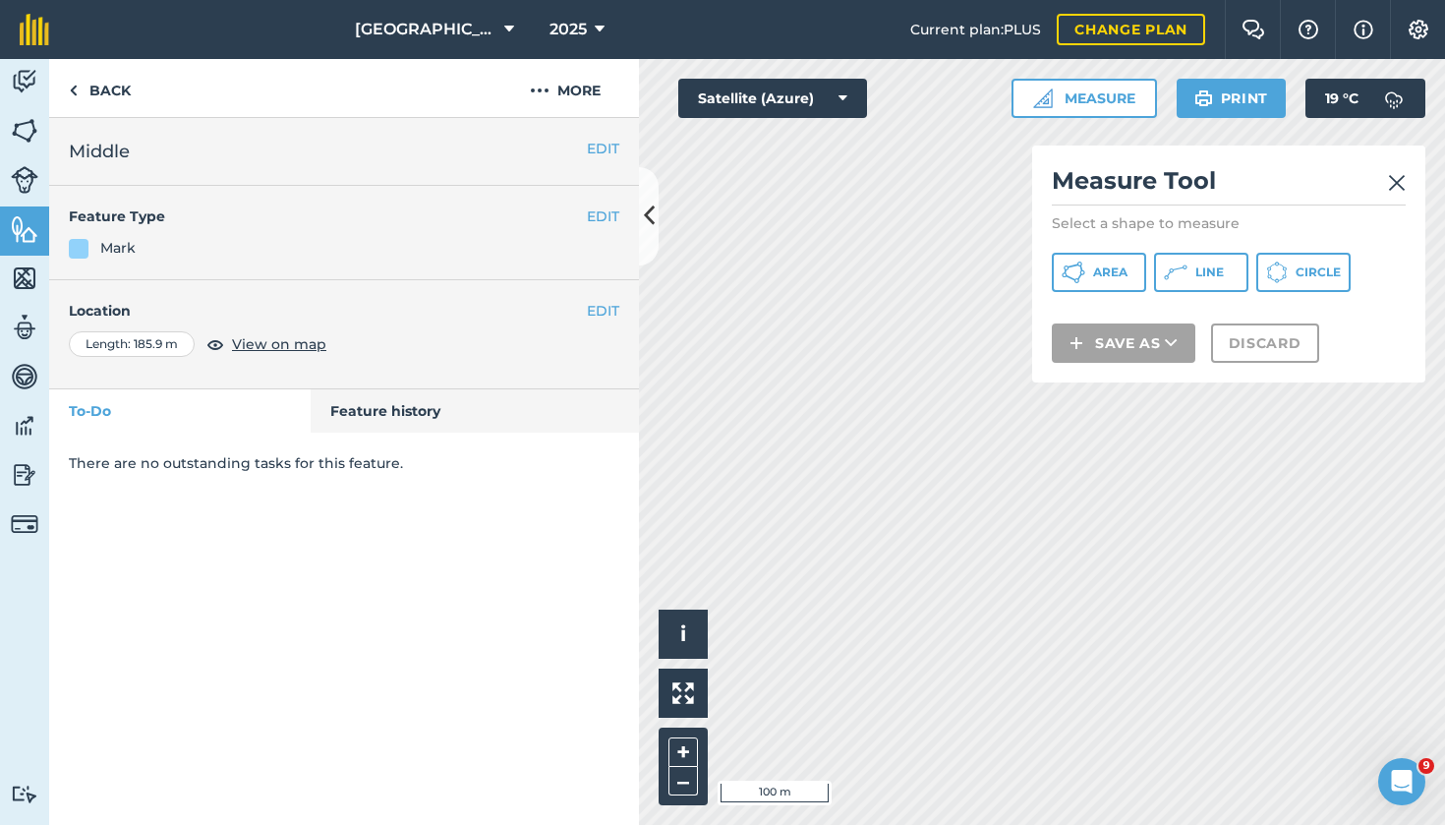
click at [1113, 275] on span "Area" at bounding box center [1110, 272] width 34 height 16
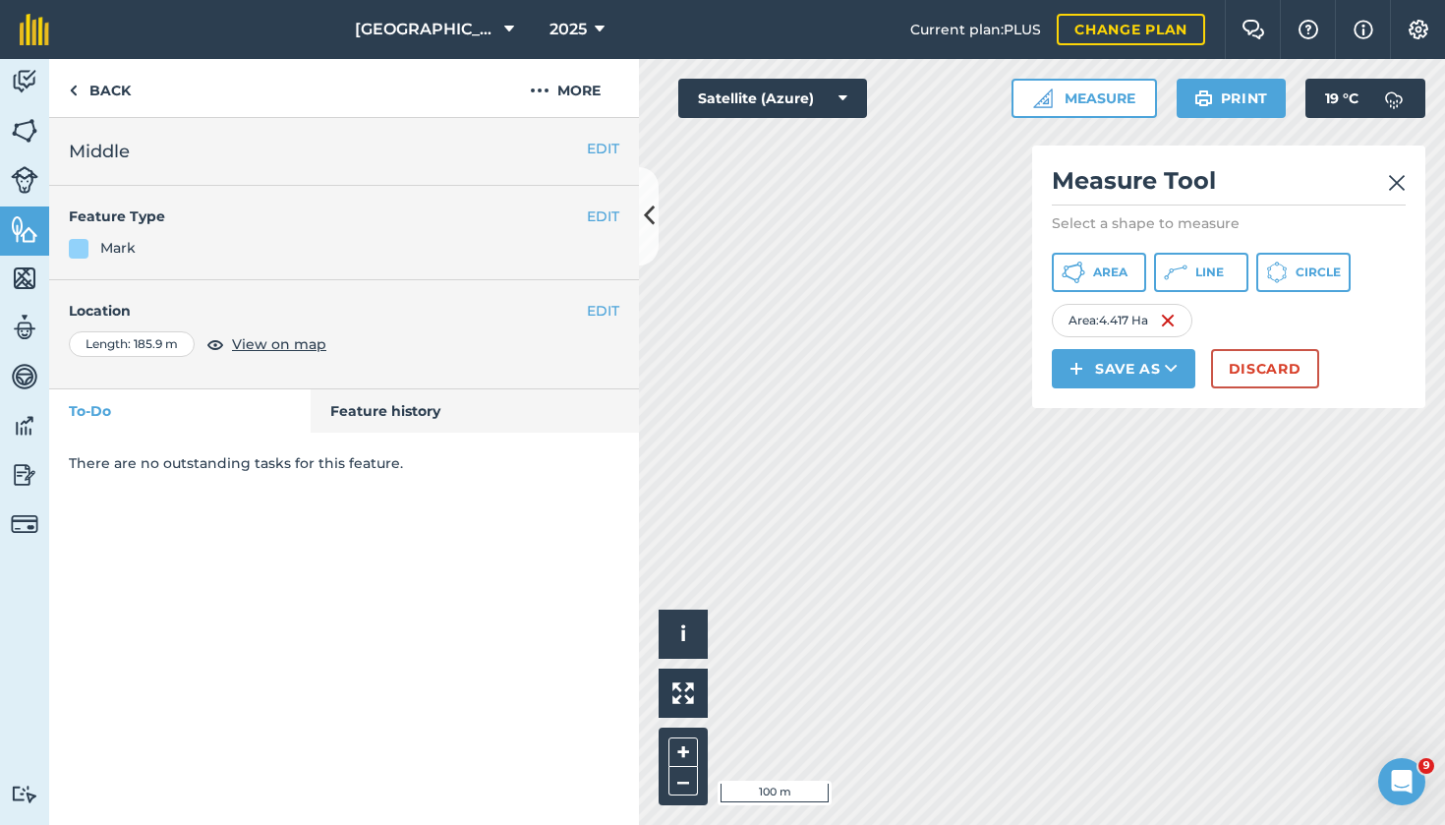
click at [1143, 367] on button "Save as" at bounding box center [1124, 368] width 144 height 39
click at [1120, 416] on link "Field" at bounding box center [1124, 412] width 138 height 43
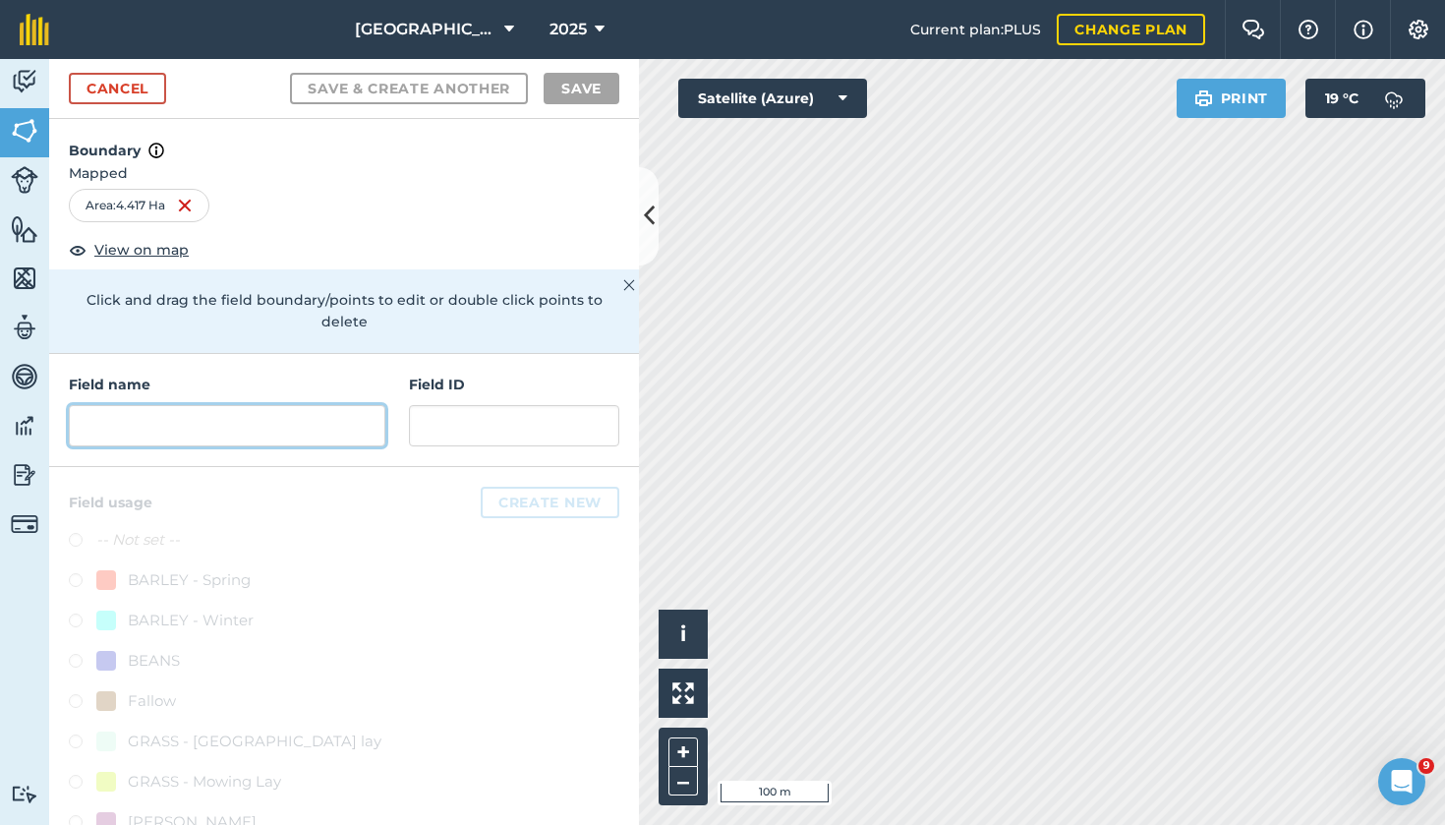
click at [166, 408] on input "text" at bounding box center [227, 425] width 317 height 41
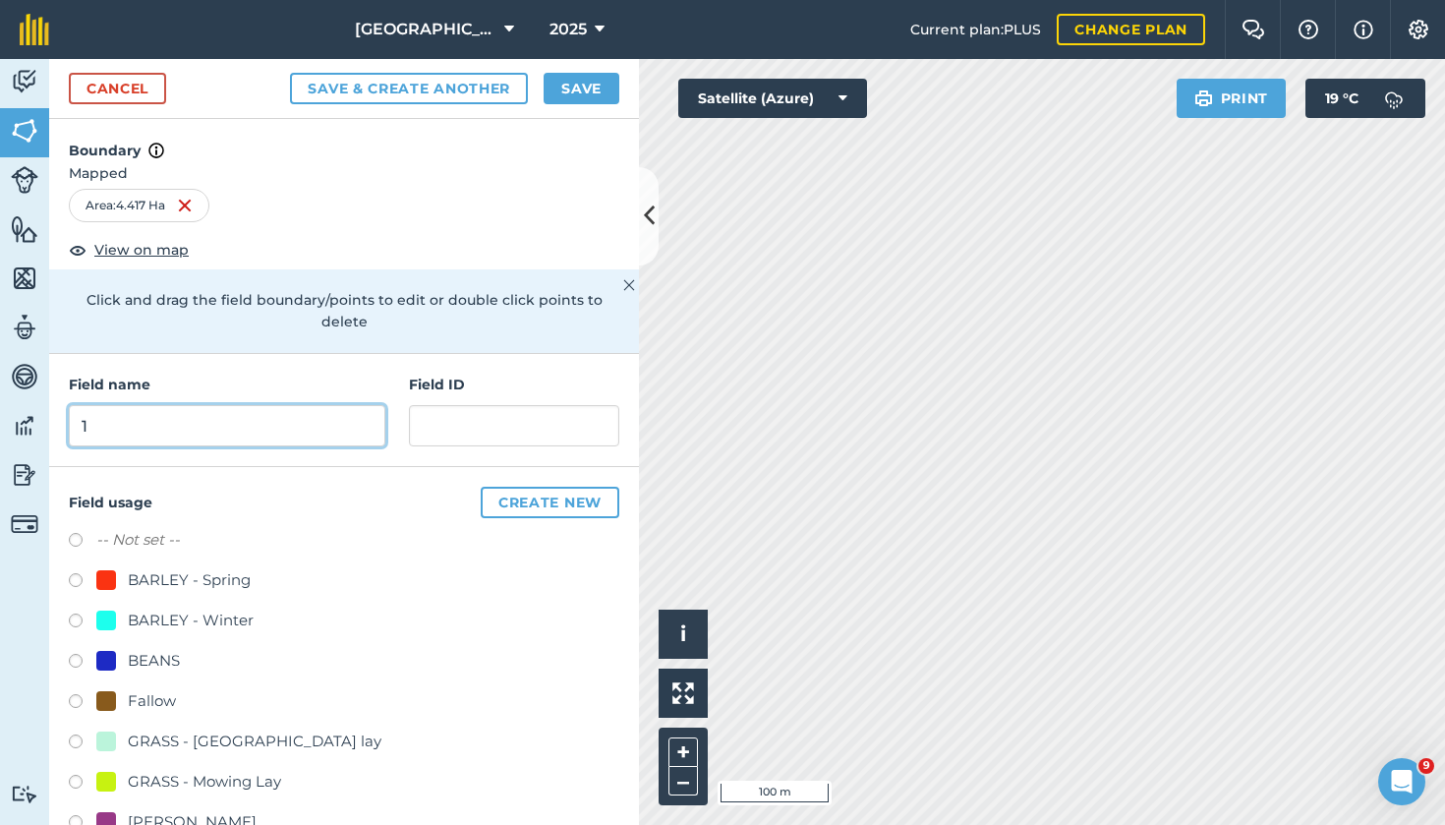
type input "1"
click at [592, 91] on button "Save" at bounding box center [582, 88] width 76 height 31
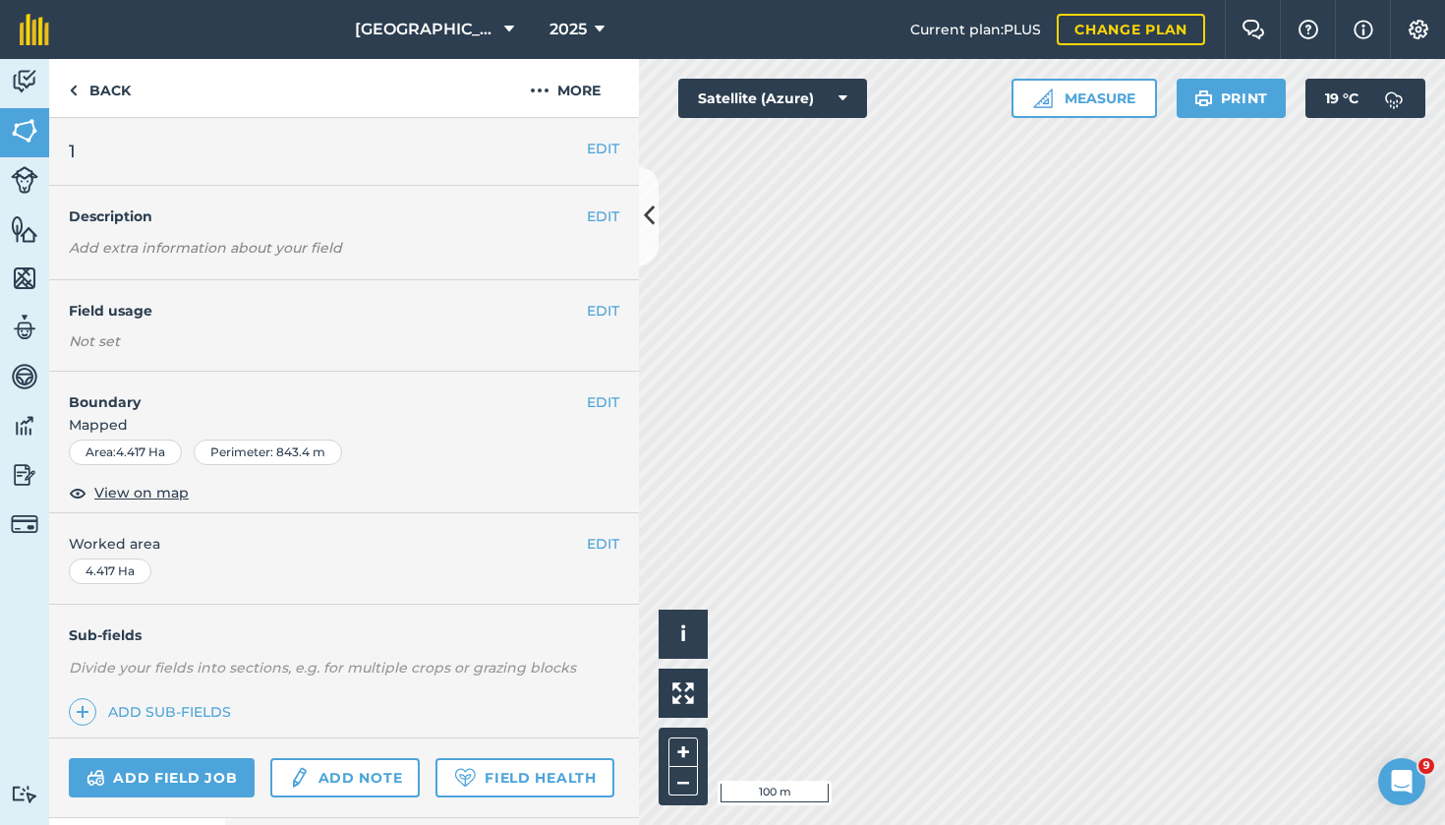
click at [1101, 97] on button "Measure" at bounding box center [1085, 98] width 146 height 39
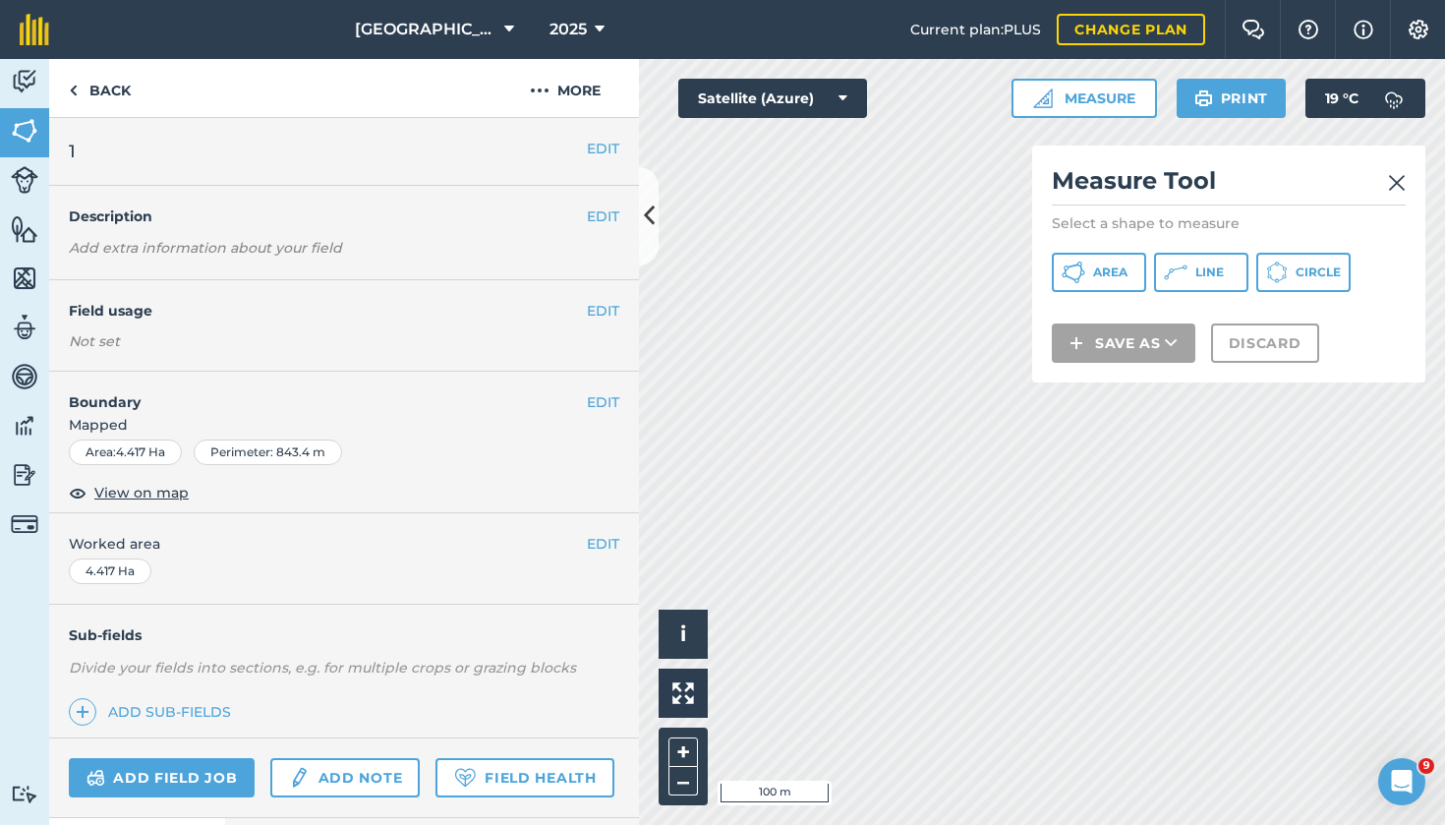
click at [1113, 275] on span "Area" at bounding box center [1110, 272] width 34 height 16
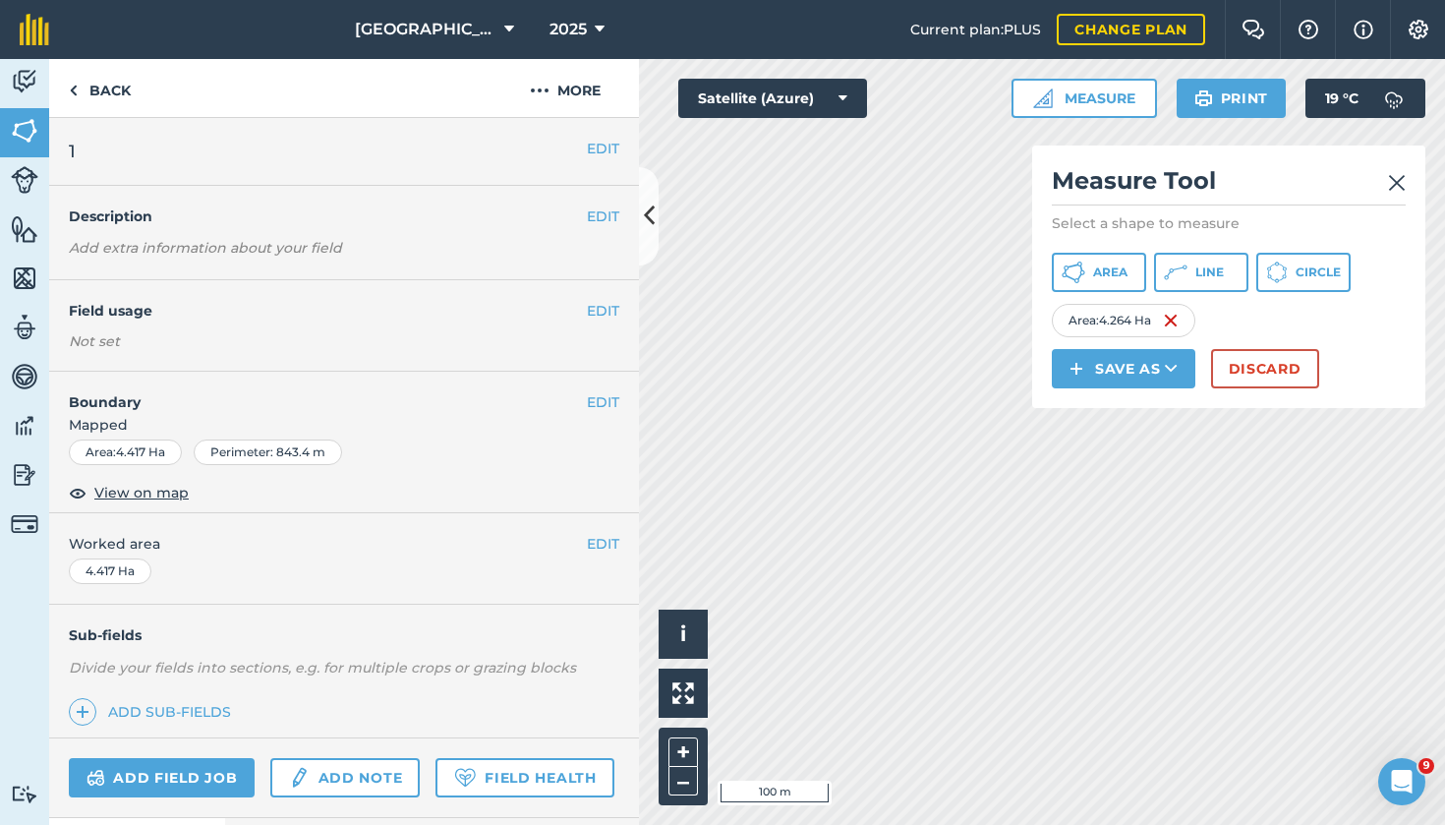
click at [1142, 371] on button "Save as" at bounding box center [1124, 368] width 144 height 39
click at [1117, 424] on link "Field" at bounding box center [1124, 412] width 138 height 43
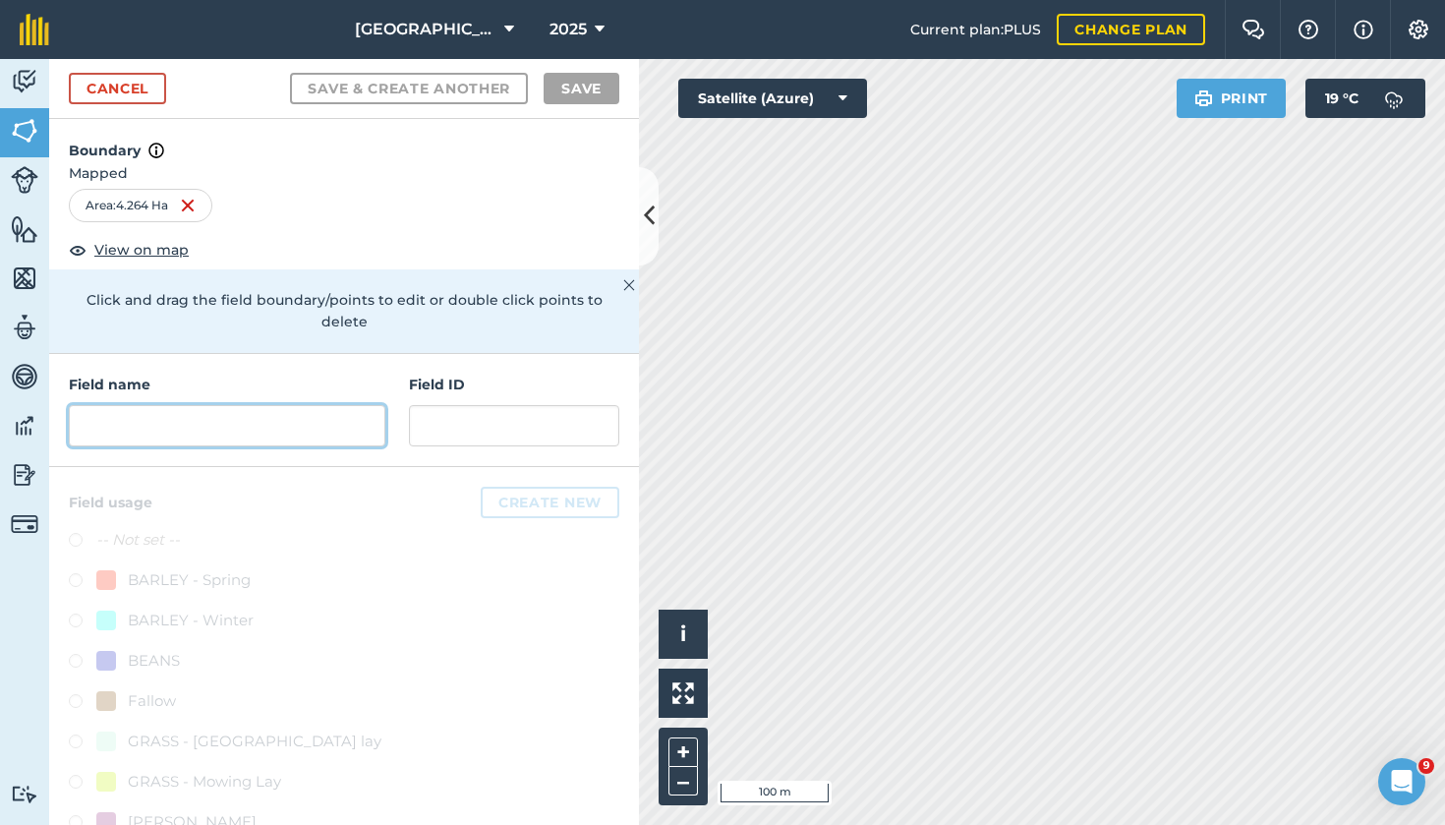
click at [326, 405] on input "text" at bounding box center [227, 425] width 317 height 41
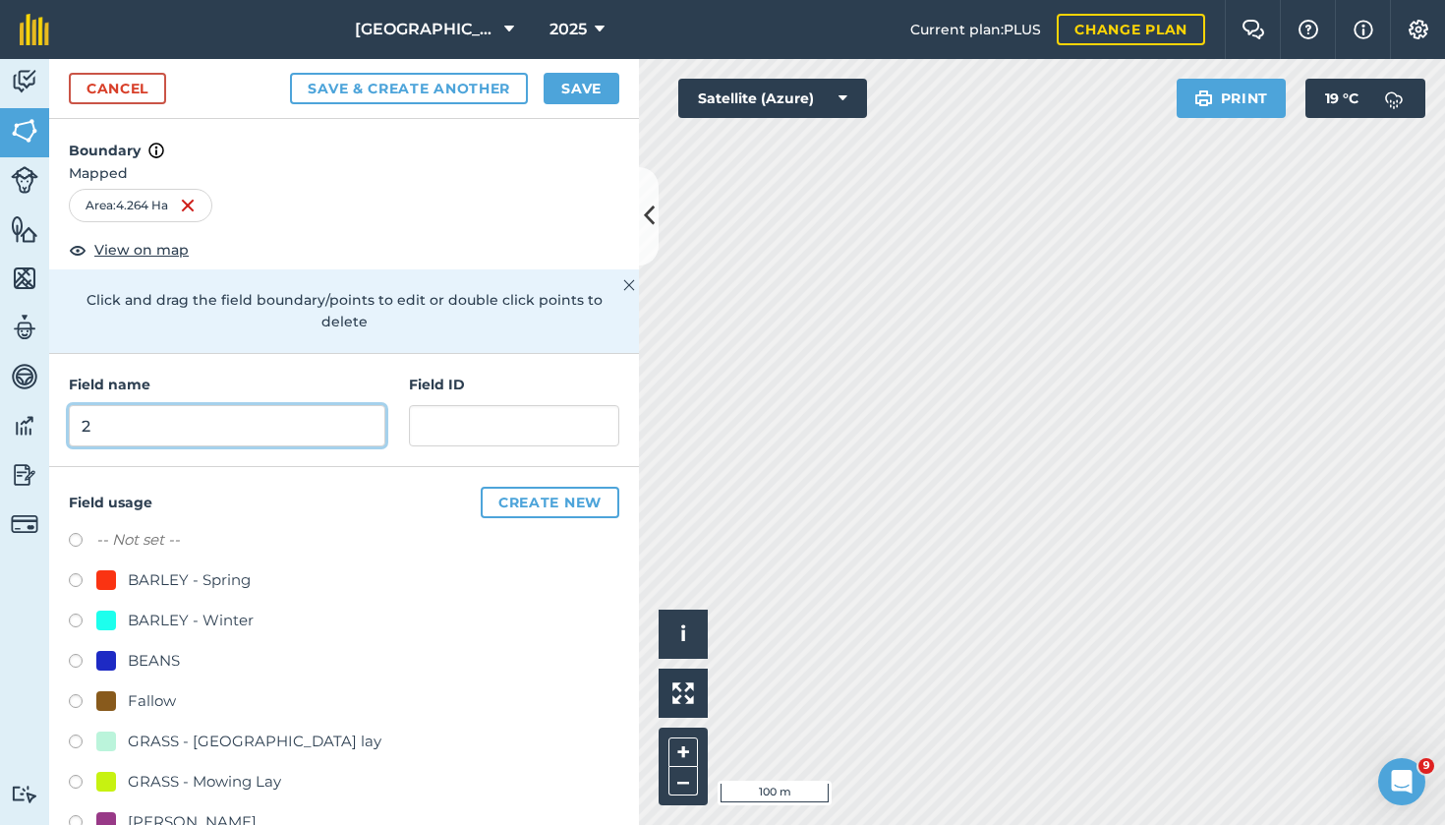
type input "2"
click at [577, 91] on button "Save" at bounding box center [582, 88] width 76 height 31
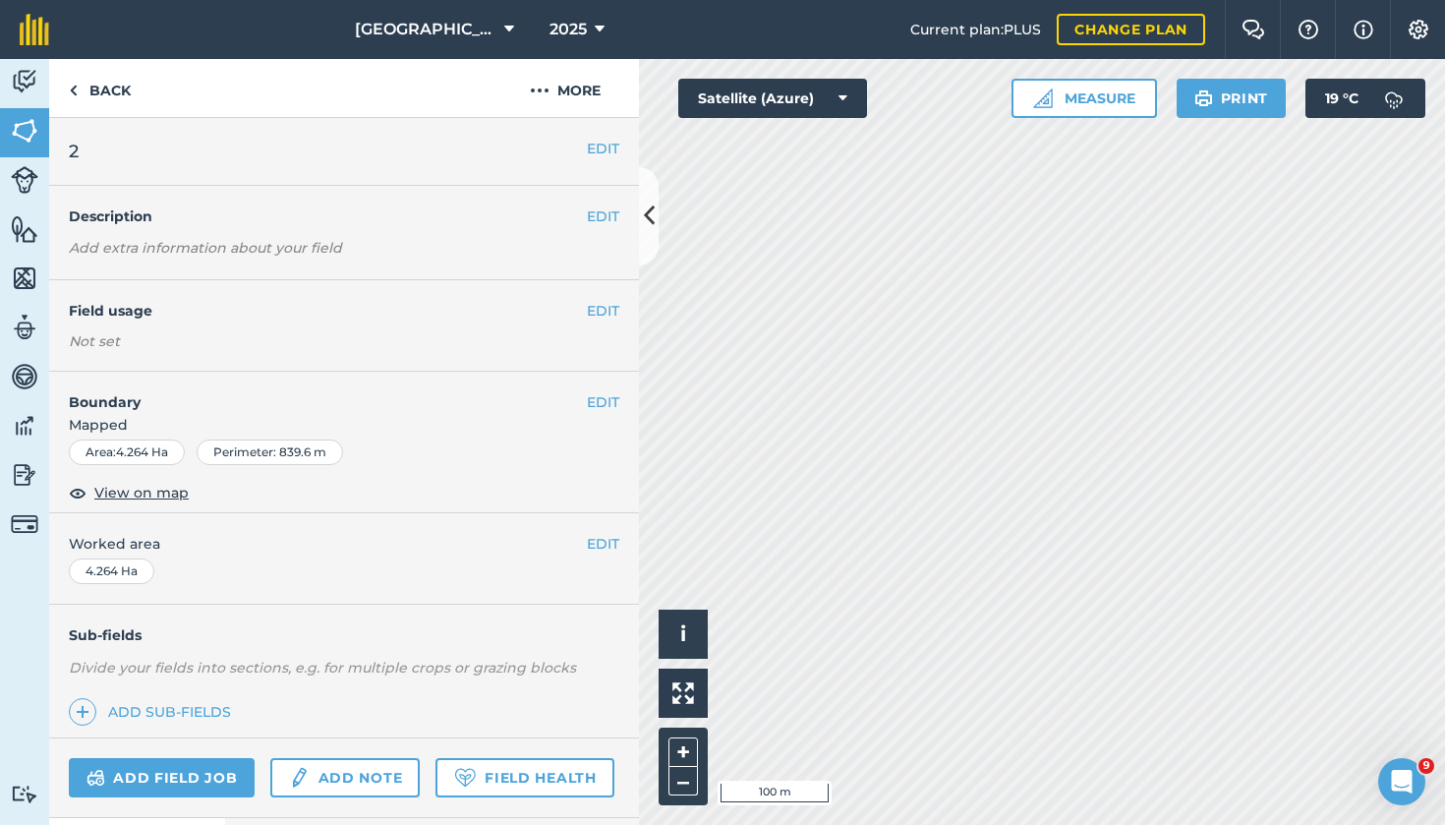
click at [1106, 98] on button "Measure" at bounding box center [1085, 98] width 146 height 39
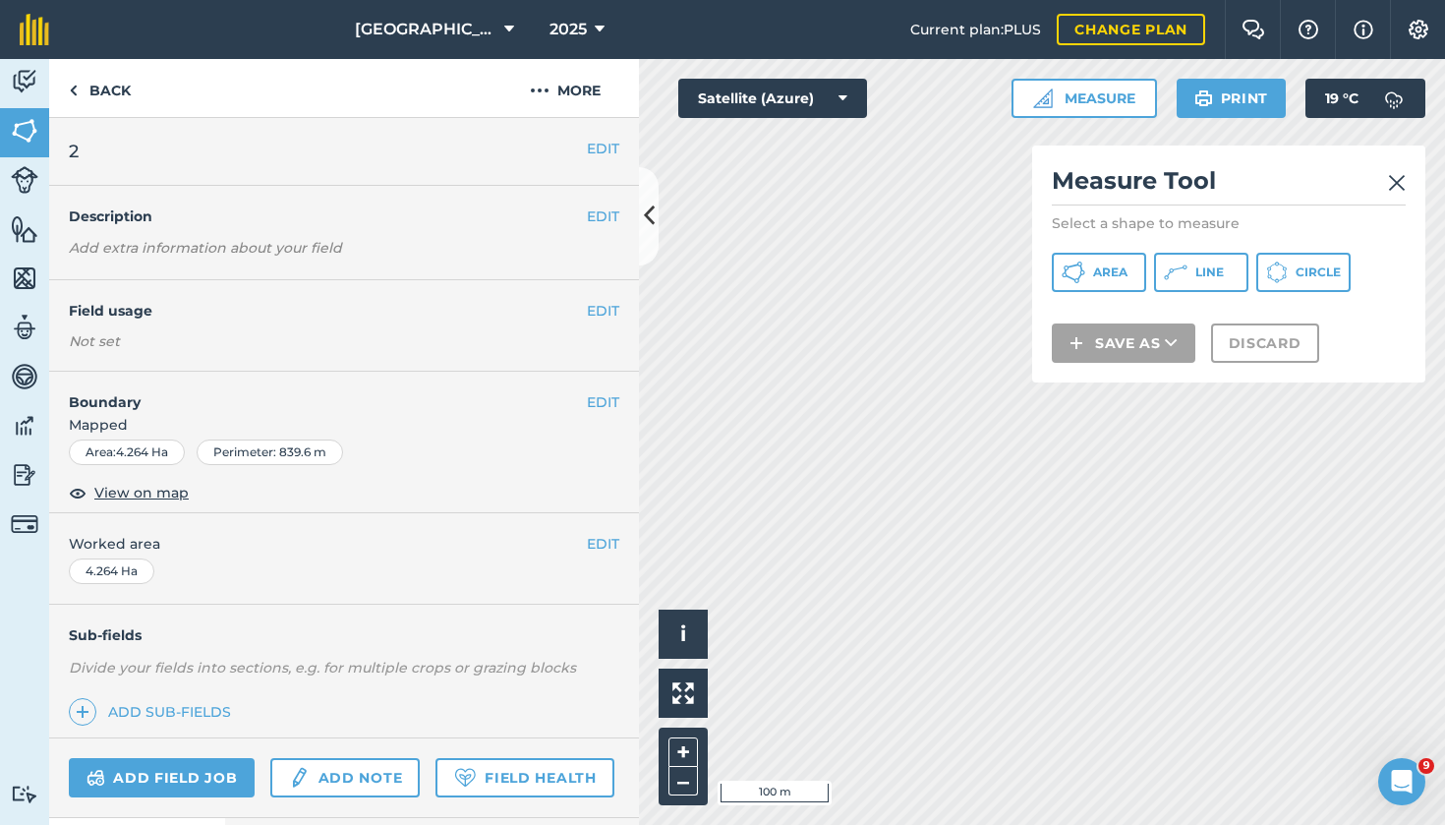
click at [1086, 277] on button "Area" at bounding box center [1099, 272] width 94 height 39
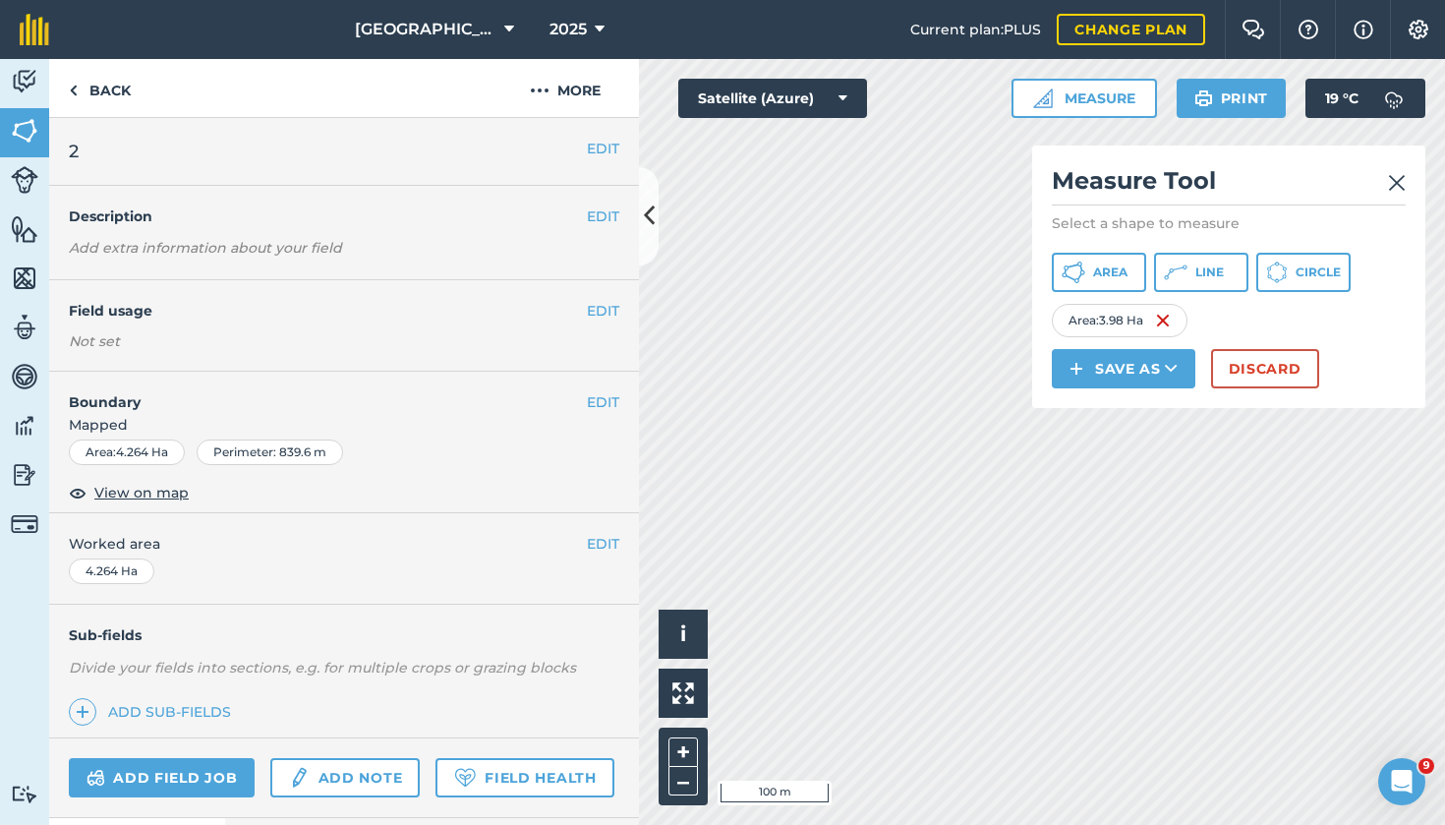
click at [1140, 371] on button "Save as" at bounding box center [1124, 368] width 144 height 39
click at [1132, 414] on link "Field" at bounding box center [1124, 412] width 138 height 43
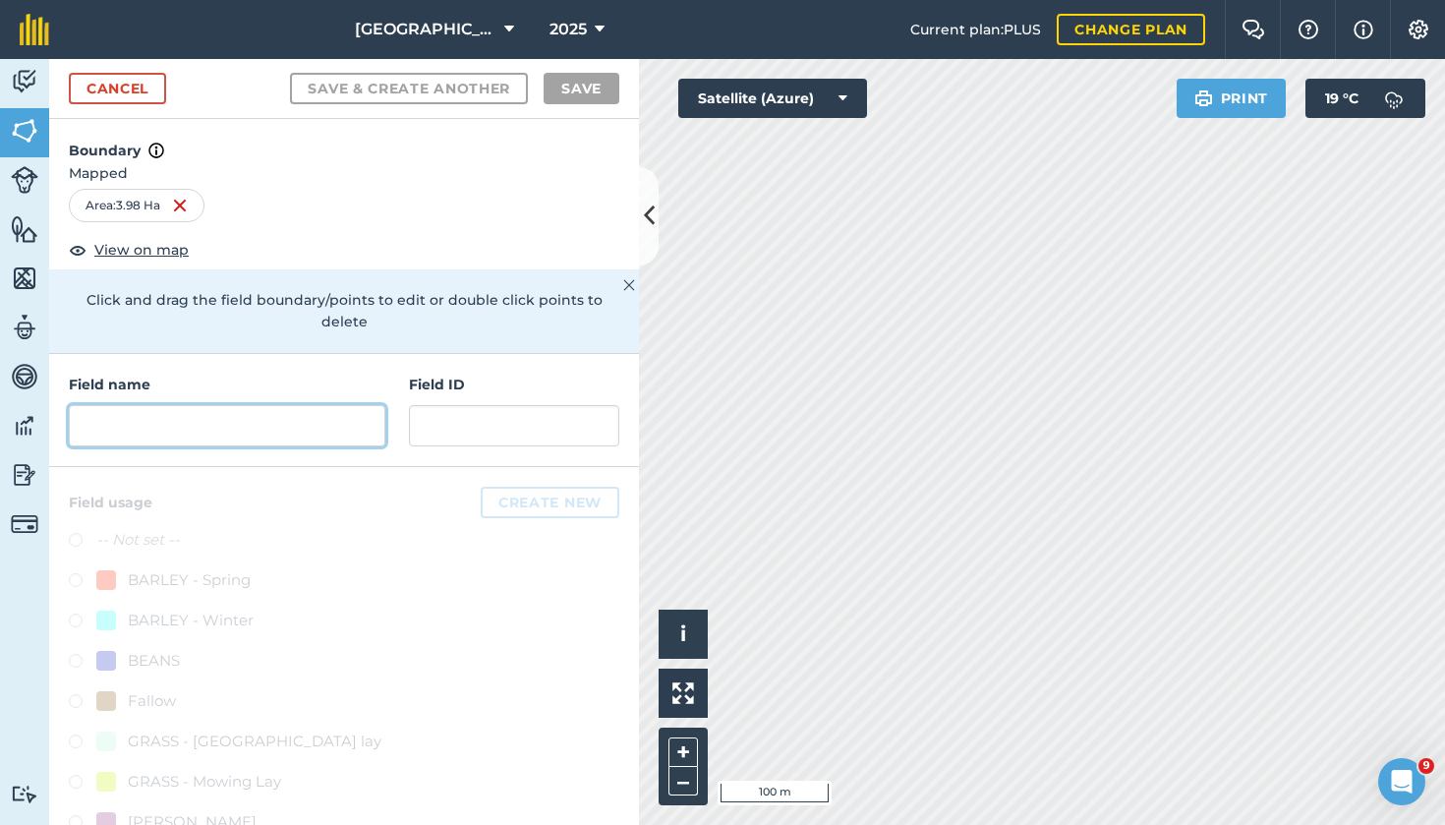
click at [329, 410] on input "text" at bounding box center [227, 425] width 317 height 41
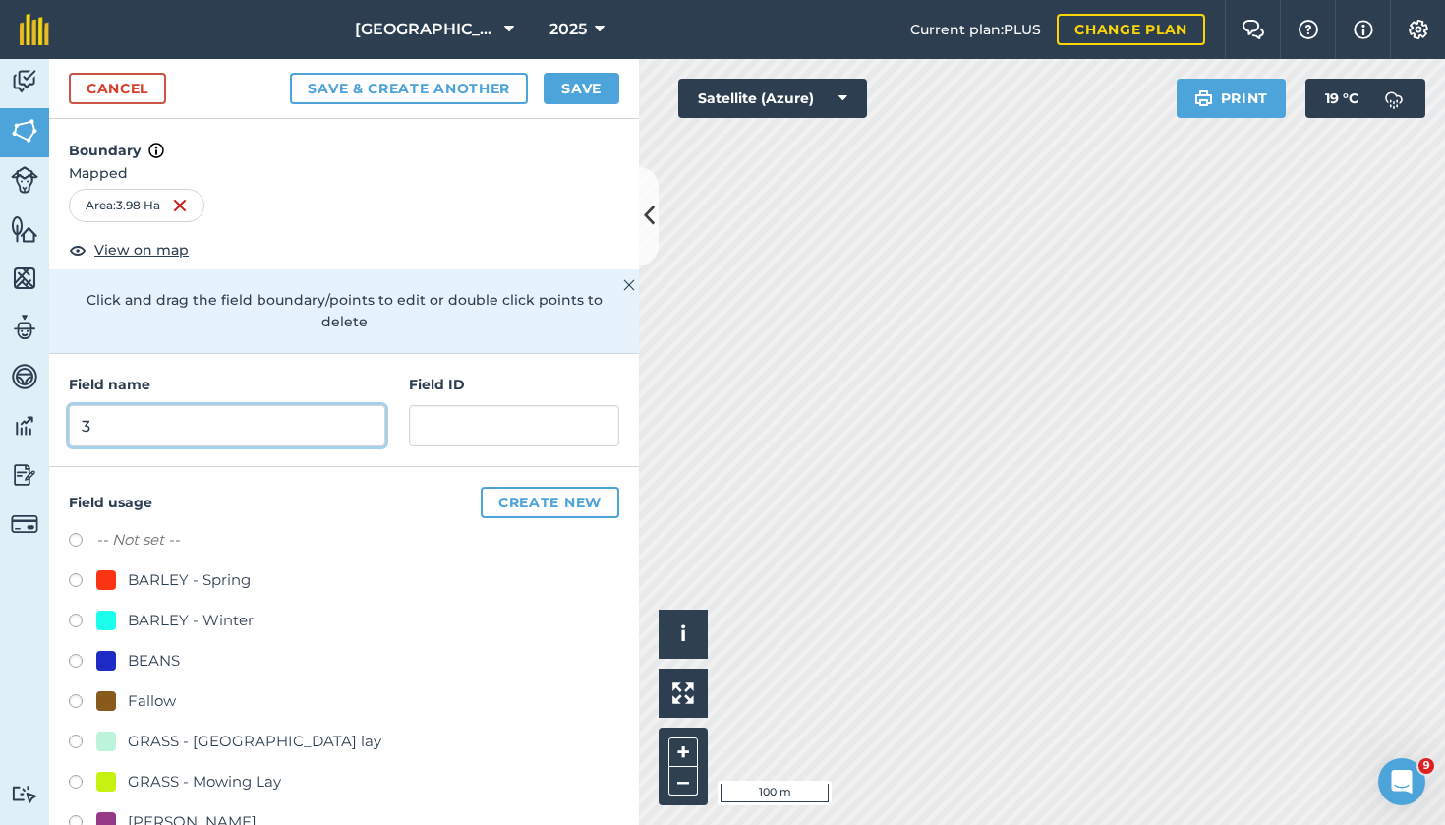
type input "3"
click at [568, 78] on button "Save" at bounding box center [582, 88] width 76 height 31
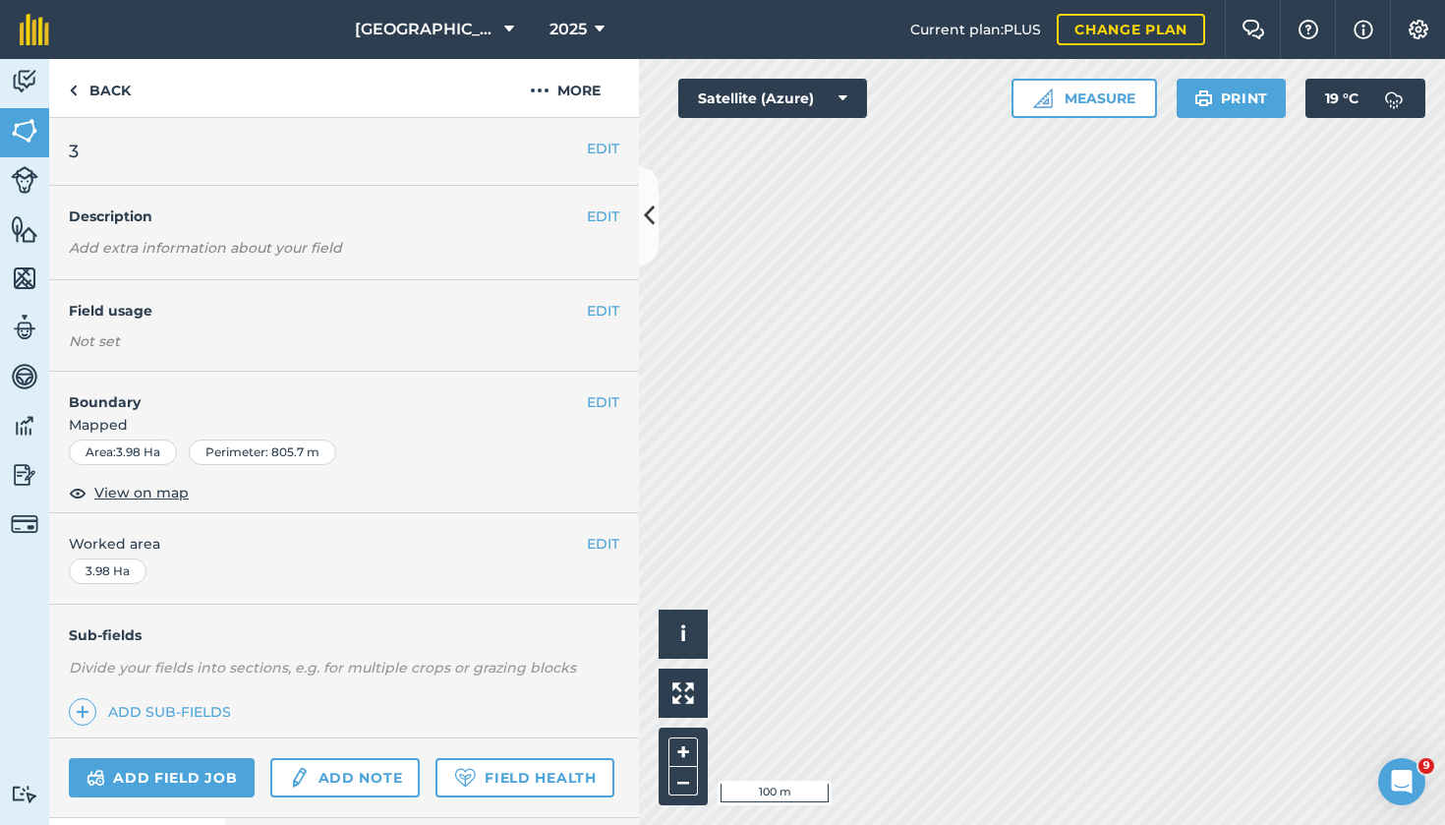
click at [1084, 107] on button "Measure" at bounding box center [1085, 98] width 146 height 39
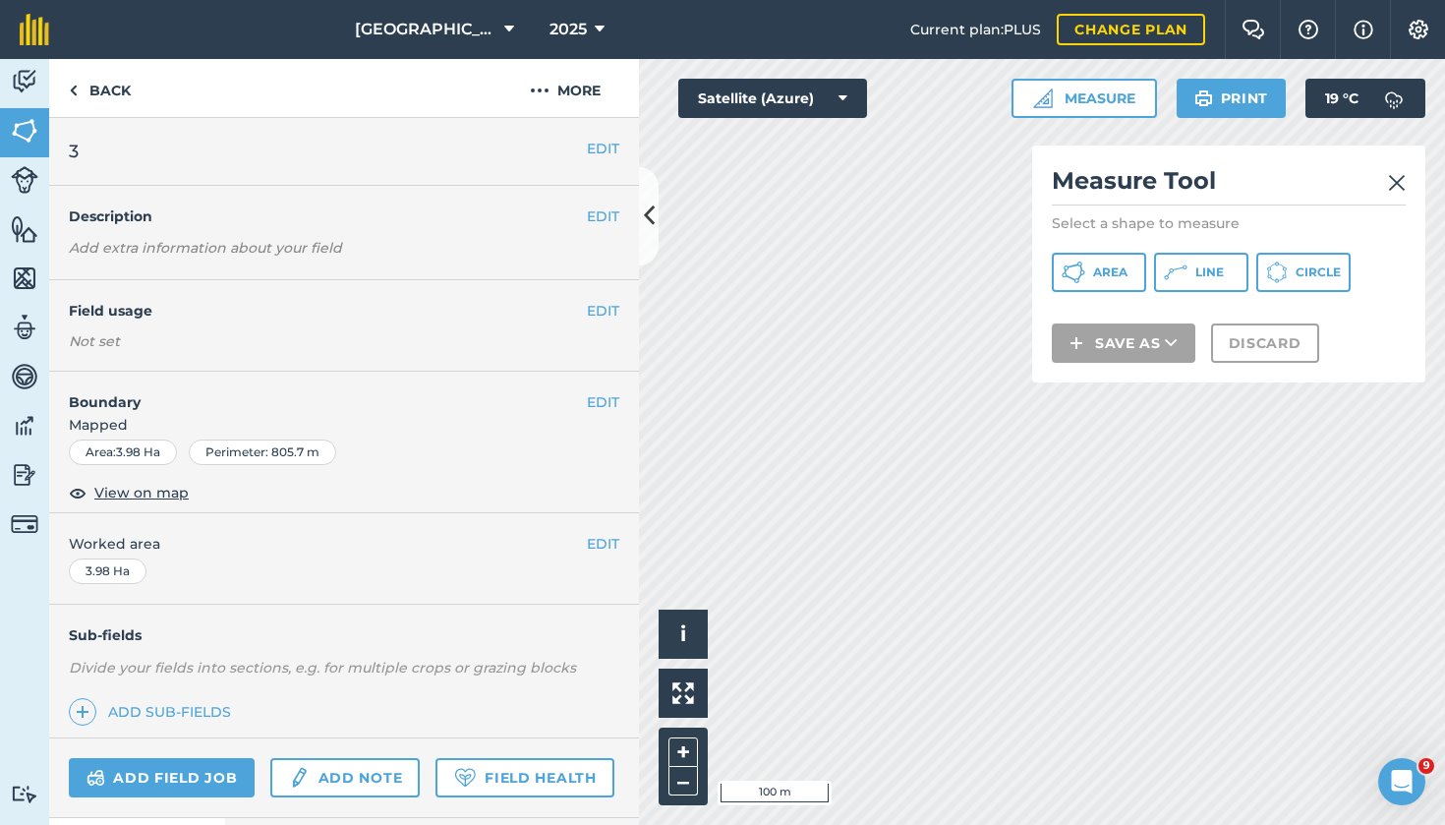
click at [1105, 267] on span "Area" at bounding box center [1110, 272] width 34 height 16
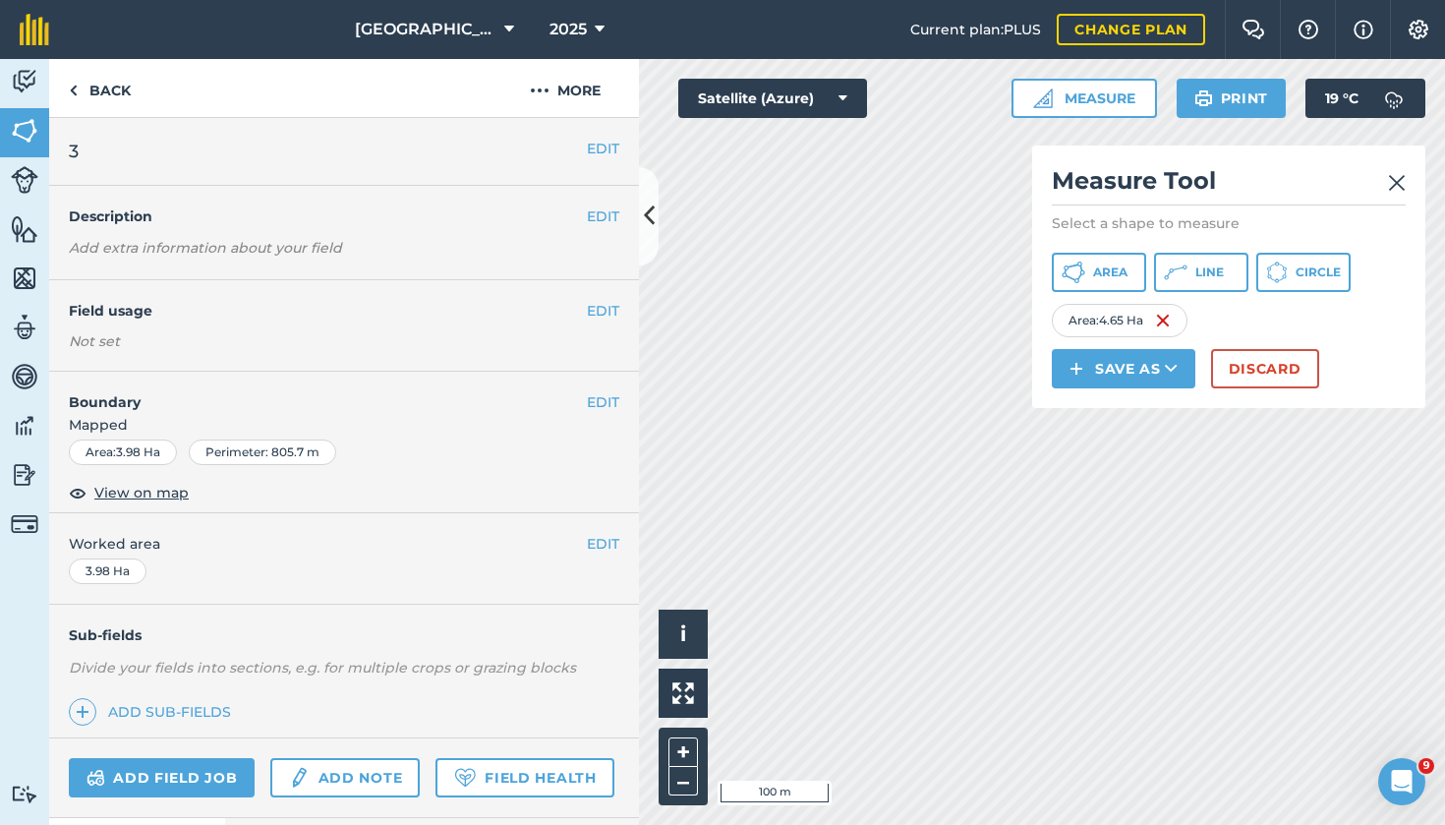
click at [1131, 379] on button "Save as" at bounding box center [1124, 368] width 144 height 39
click at [1128, 401] on link "Field" at bounding box center [1124, 412] width 138 height 43
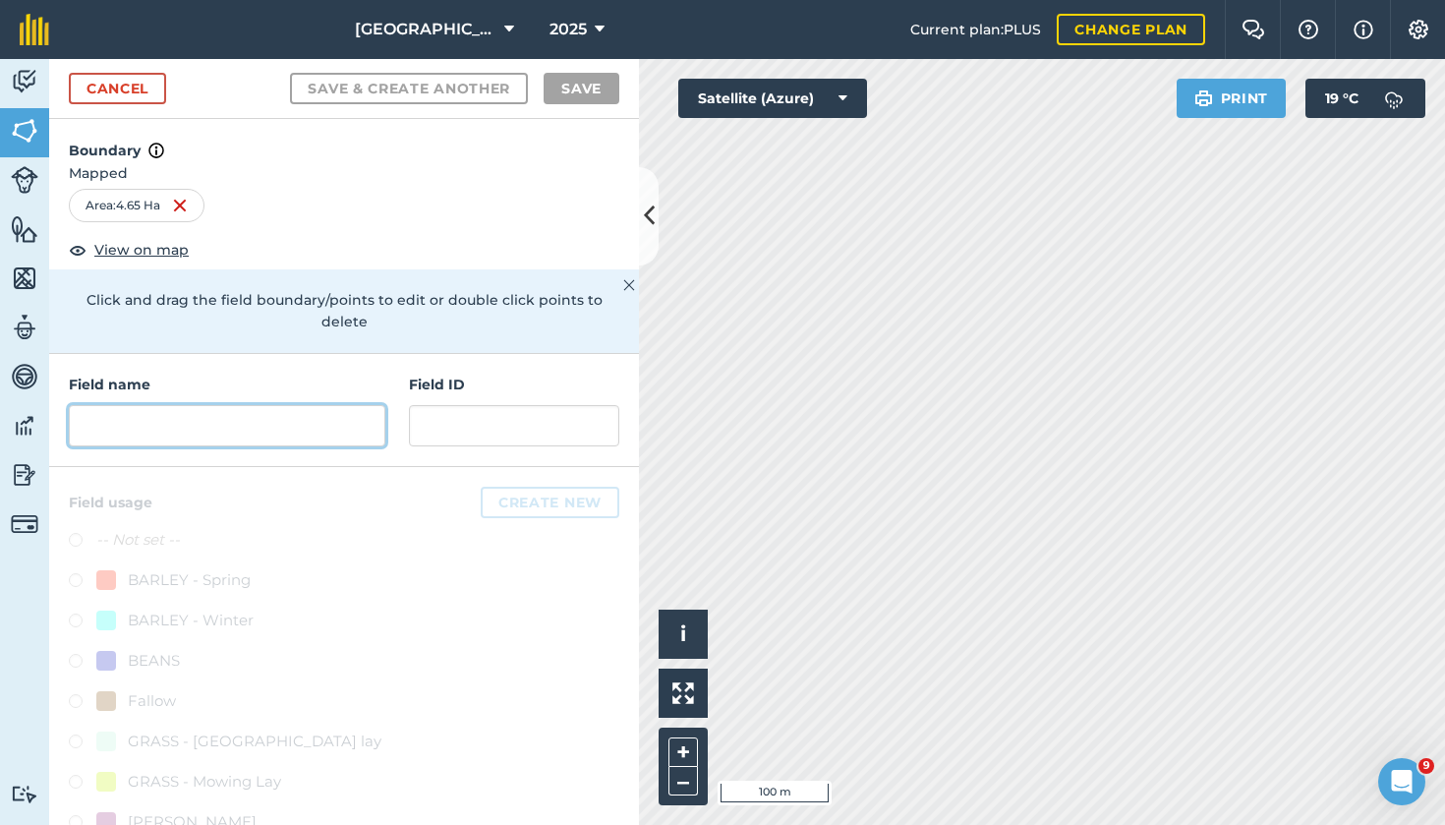
click at [206, 413] on input "text" at bounding box center [227, 425] width 317 height 41
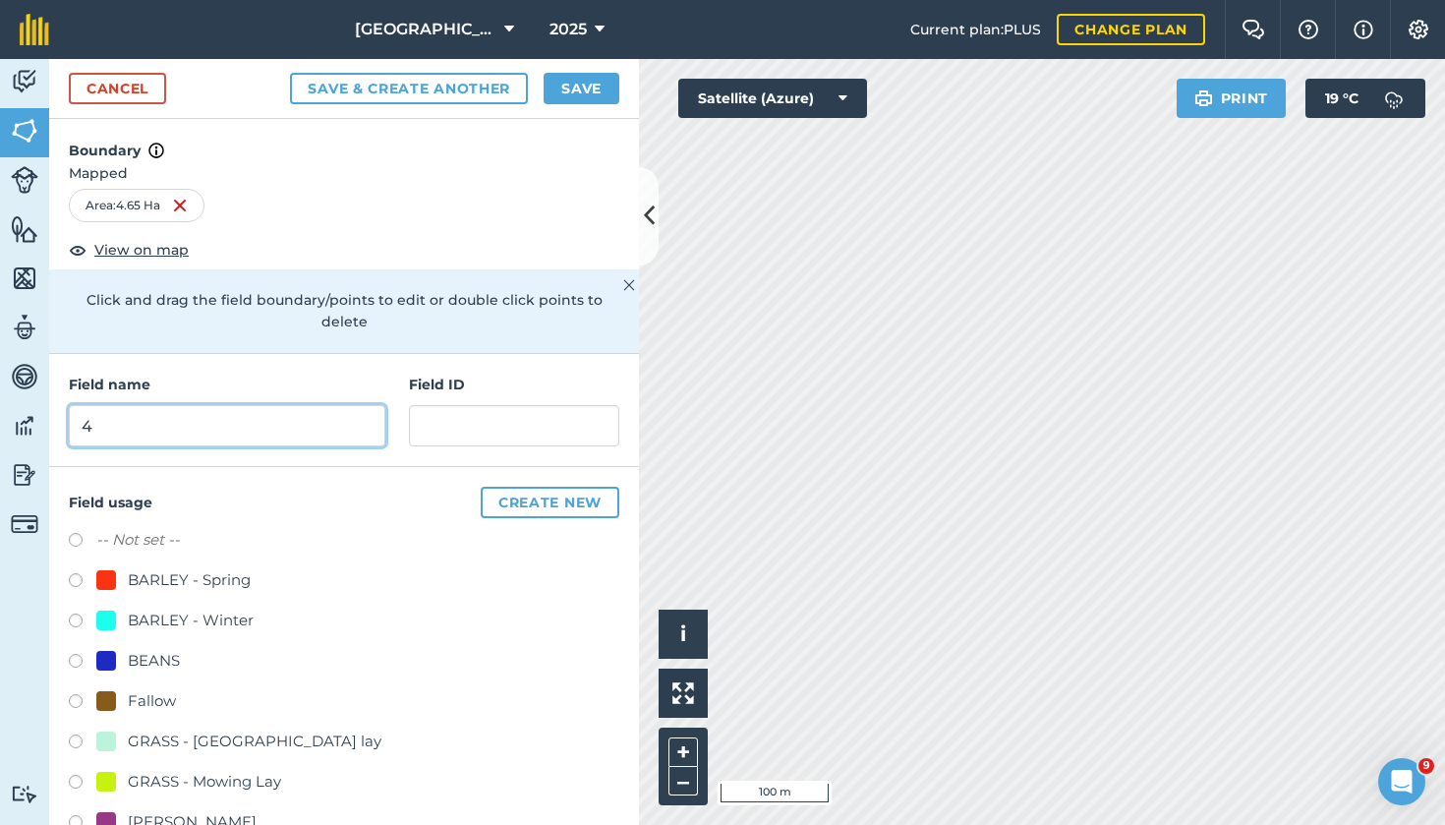
type input "4"
click at [563, 101] on button "Save" at bounding box center [582, 88] width 76 height 31
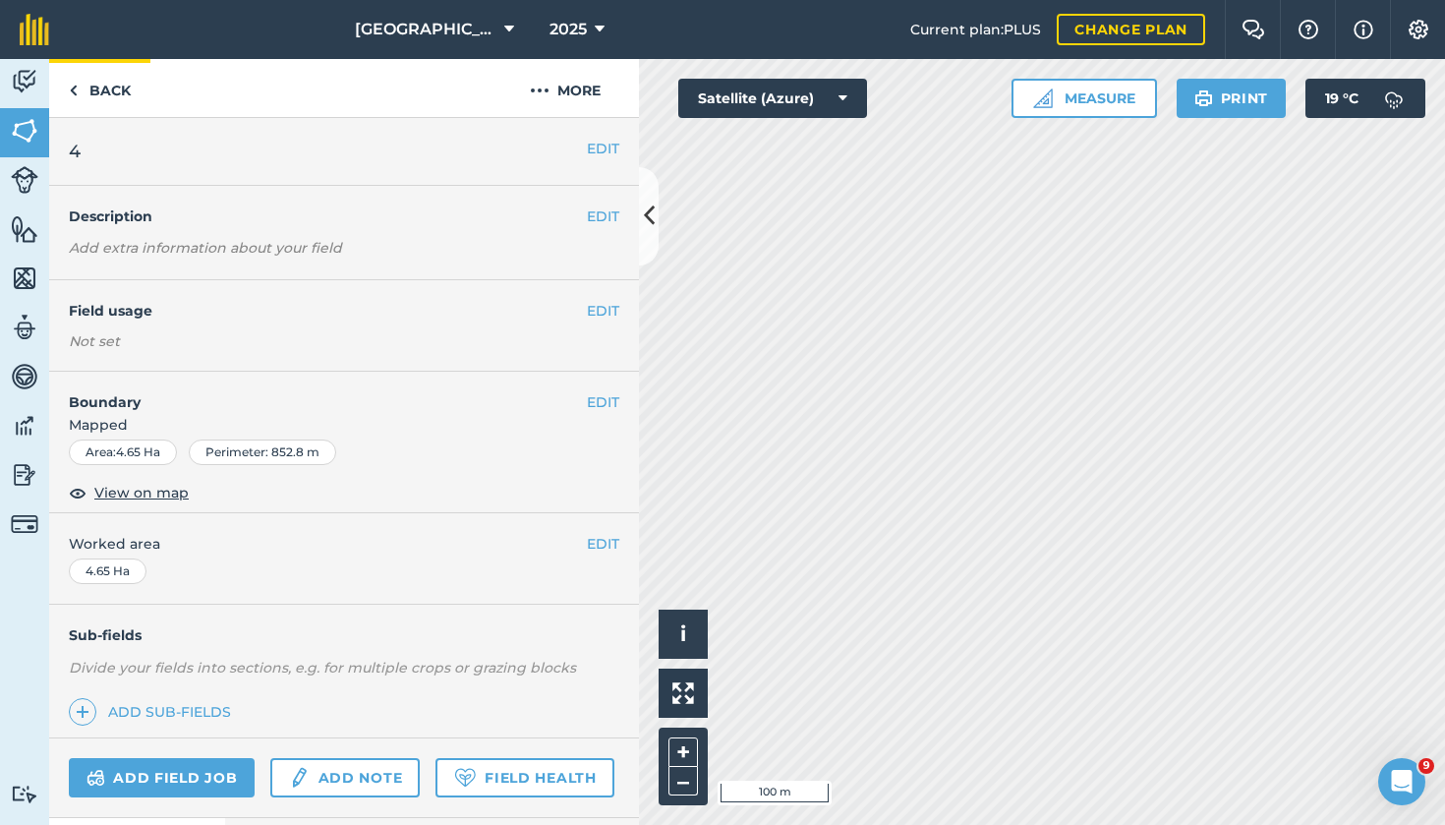
click at [101, 89] on link "Back" at bounding box center [99, 88] width 101 height 58
click at [108, 84] on link "Back" at bounding box center [99, 88] width 101 height 58
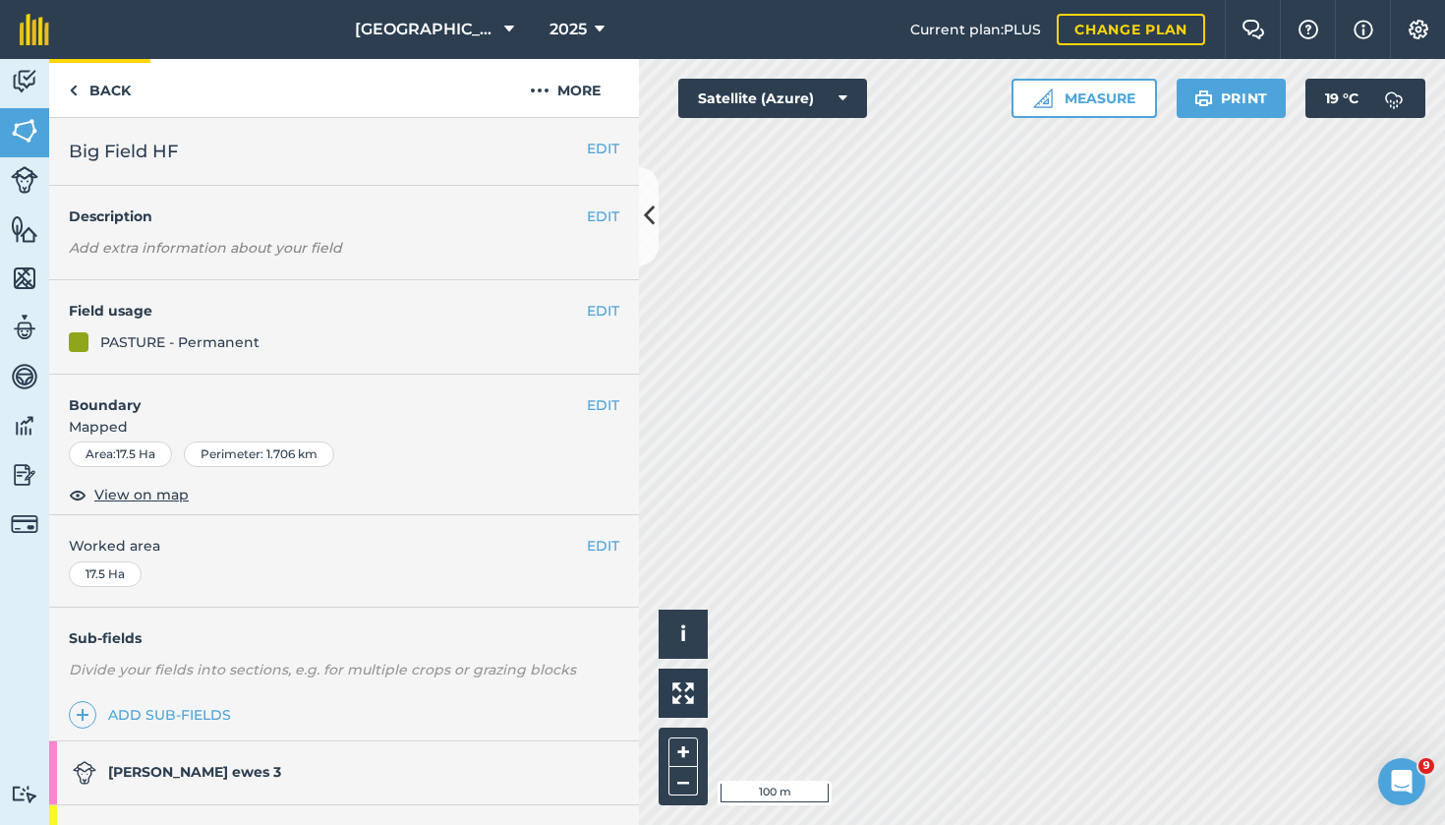
click at [99, 96] on link "Back" at bounding box center [99, 88] width 101 height 58
